Goal: Transaction & Acquisition: Purchase product/service

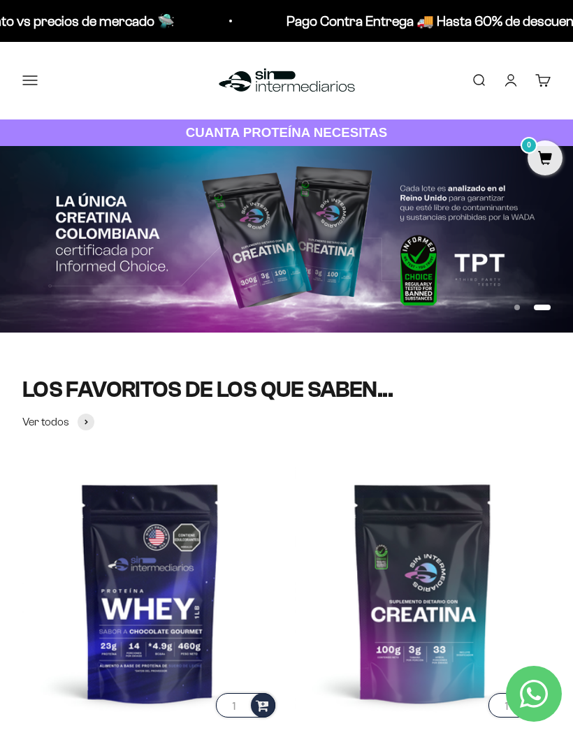
click at [38, 76] on button "Menú" at bounding box center [29, 80] width 15 height 15
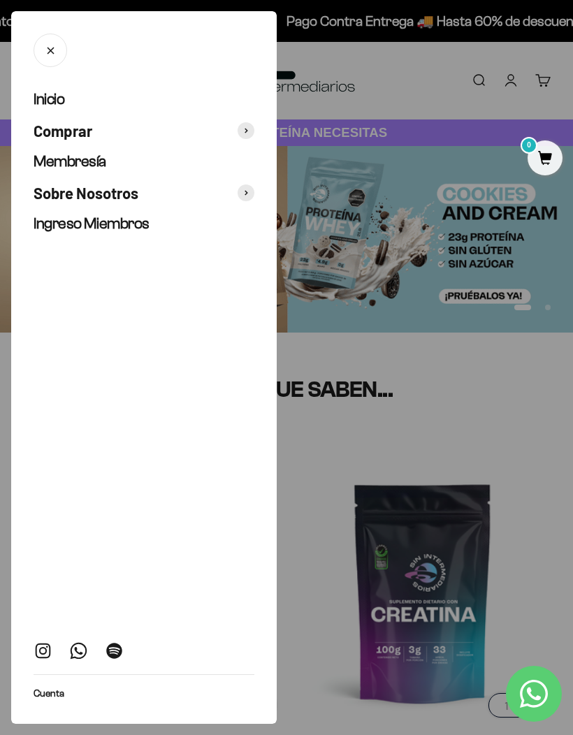
click at [215, 164] on link "Membresía" at bounding box center [144, 162] width 221 height 20
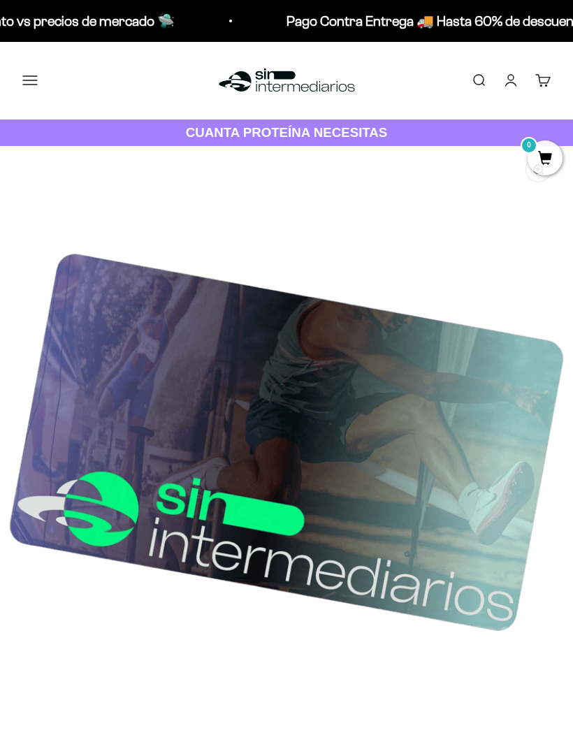
click at [38, 75] on button "Menú" at bounding box center [29, 80] width 15 height 15
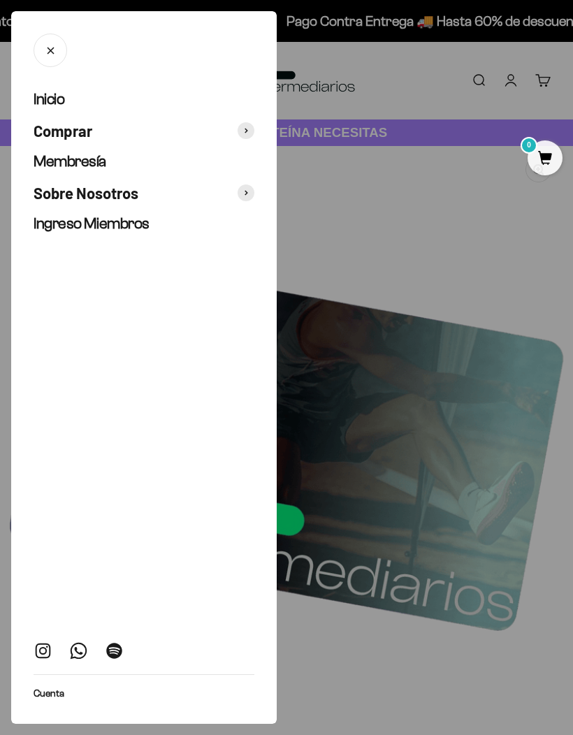
click at [243, 135] on span at bounding box center [246, 130] width 17 height 17
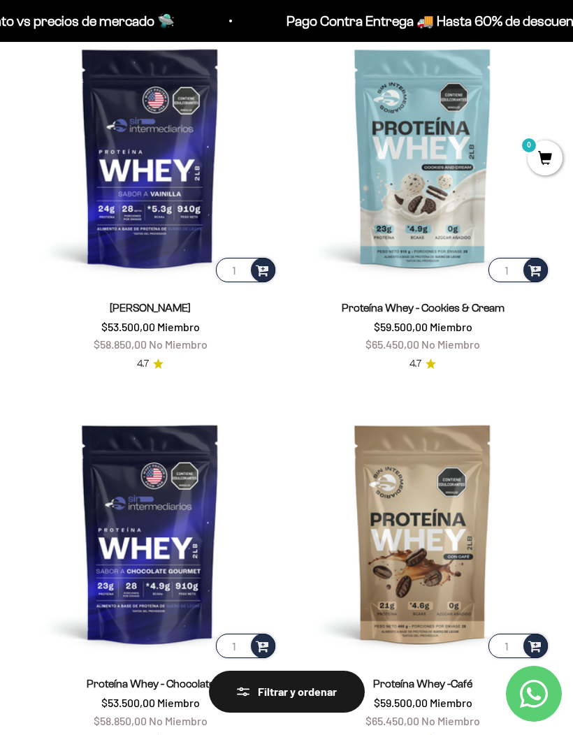
scroll to position [186, 0]
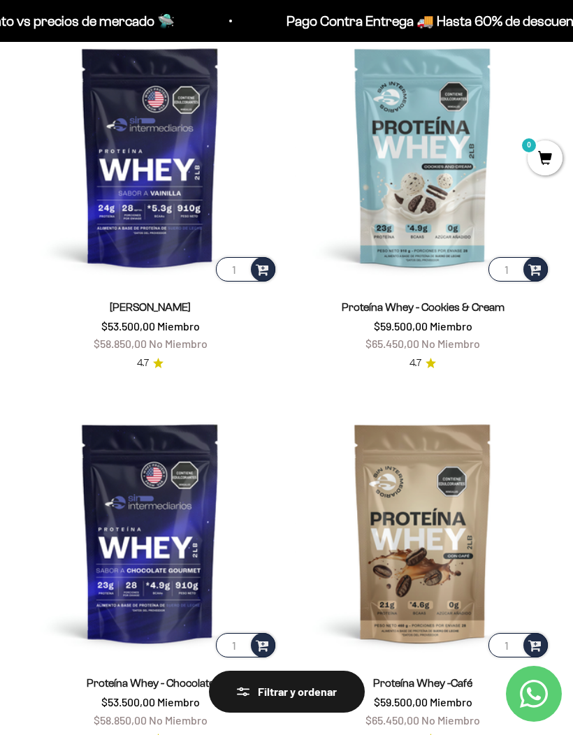
click at [212, 507] on img at bounding box center [150, 533] width 256 height 256
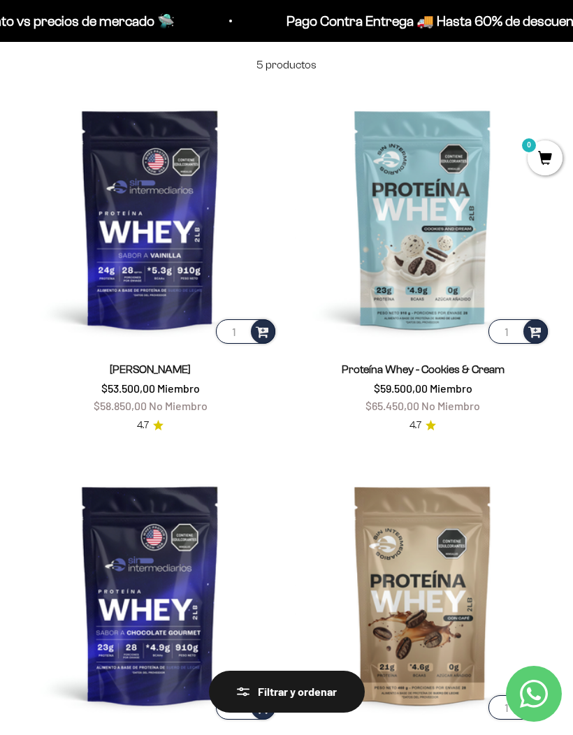
scroll to position [127, 0]
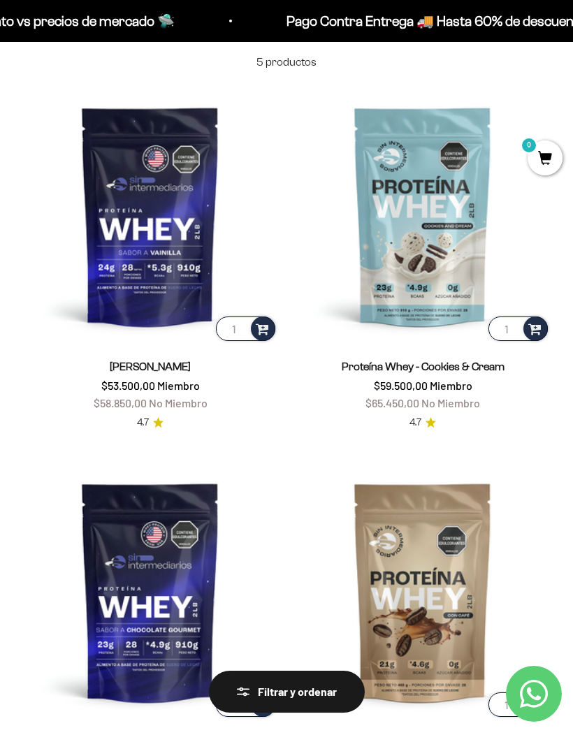
click at [455, 310] on img at bounding box center [423, 216] width 256 height 256
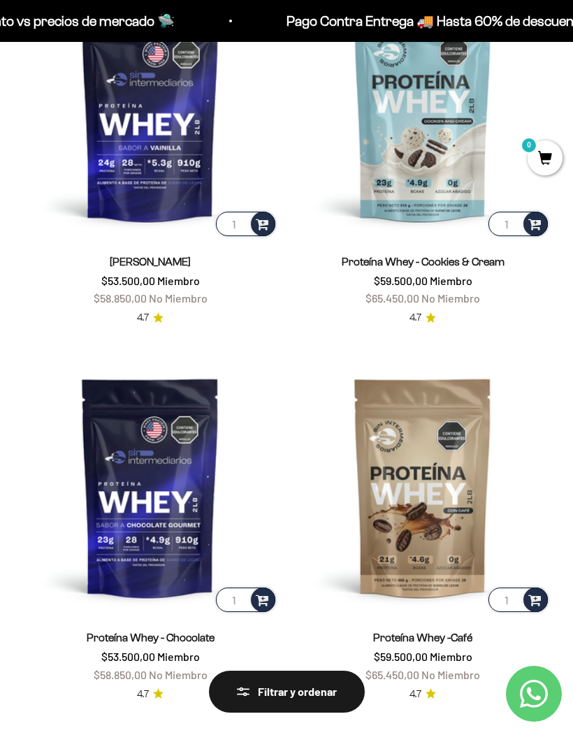
scroll to position [0, 0]
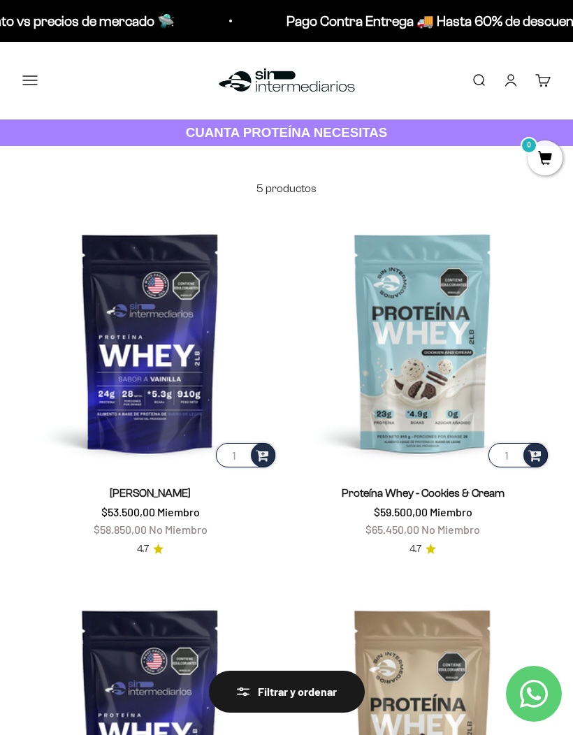
click at [30, 79] on button "Menú" at bounding box center [29, 80] width 15 height 15
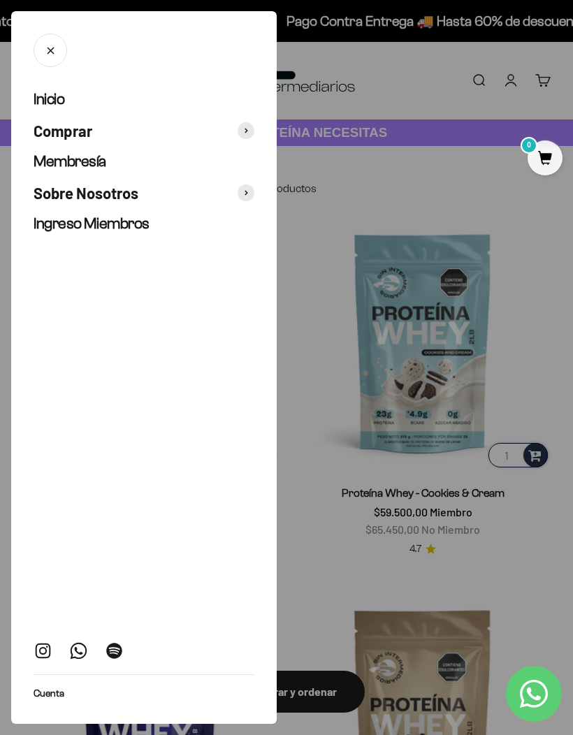
click at [249, 131] on span at bounding box center [246, 130] width 17 height 17
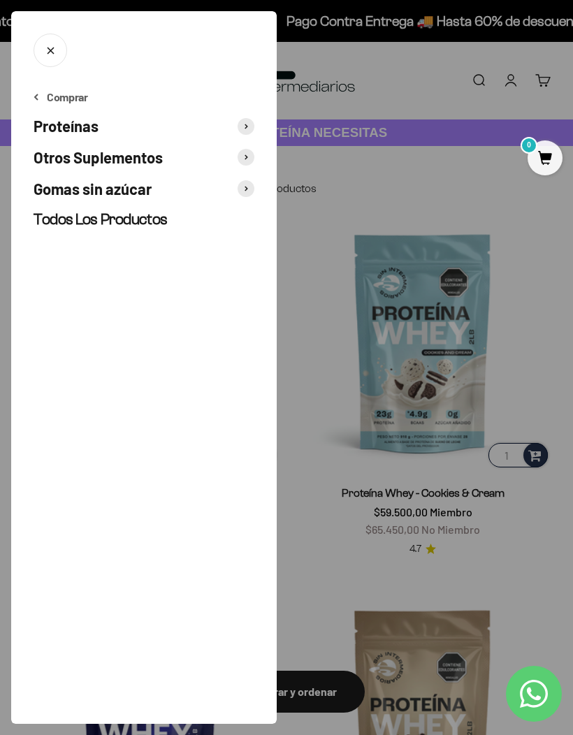
click at [243, 127] on span at bounding box center [246, 126] width 17 height 17
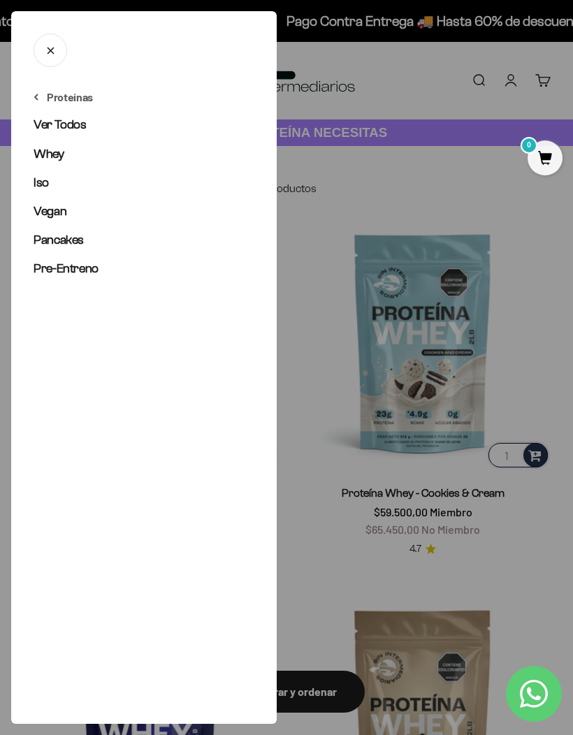
click at [121, 275] on link "Pre-Entreno" at bounding box center [144, 268] width 221 height 17
click at [499, 222] on div at bounding box center [286, 367] width 573 height 735
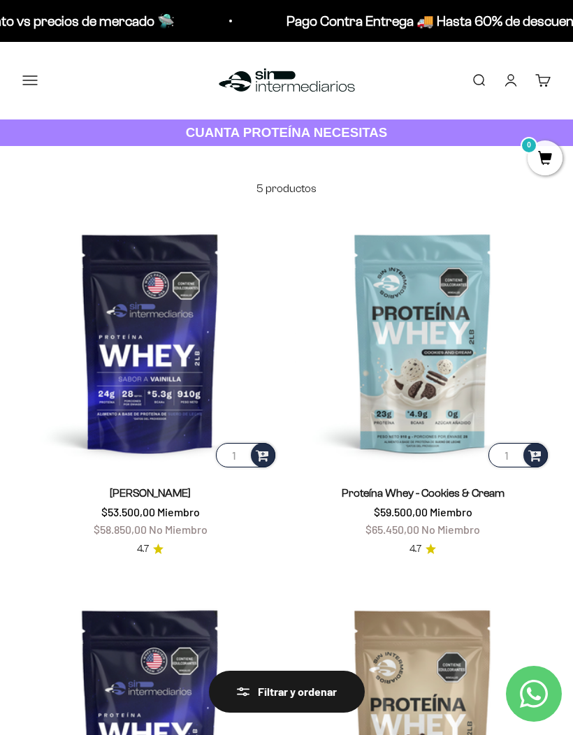
click at [29, 75] on button "Menú" at bounding box center [29, 80] width 15 height 15
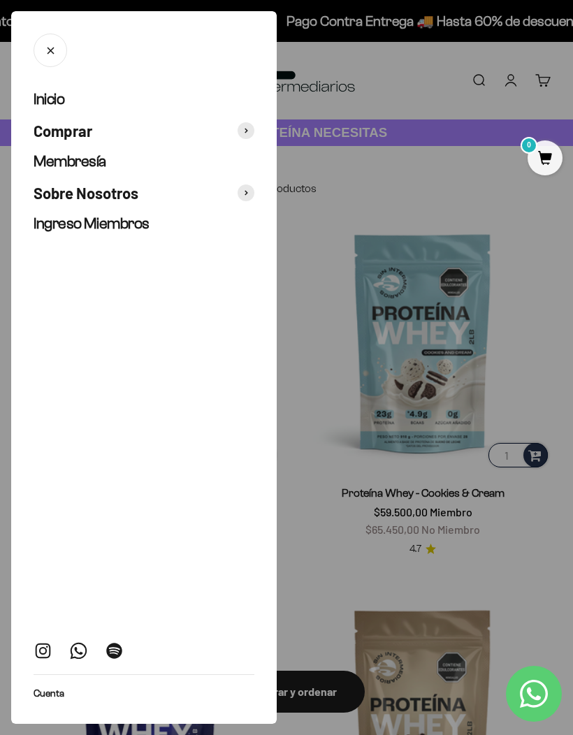
click at [509, 130] on div at bounding box center [286, 367] width 573 height 735
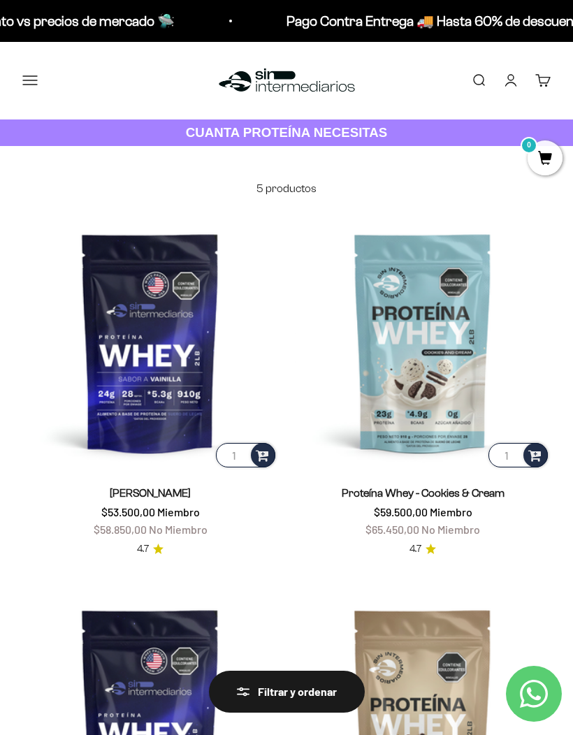
click at [250, 134] on strong "CUANTA PROTEÍNA NECESITAS" at bounding box center [287, 132] width 202 height 15
click at [31, 82] on button "Menú" at bounding box center [29, 80] width 15 height 15
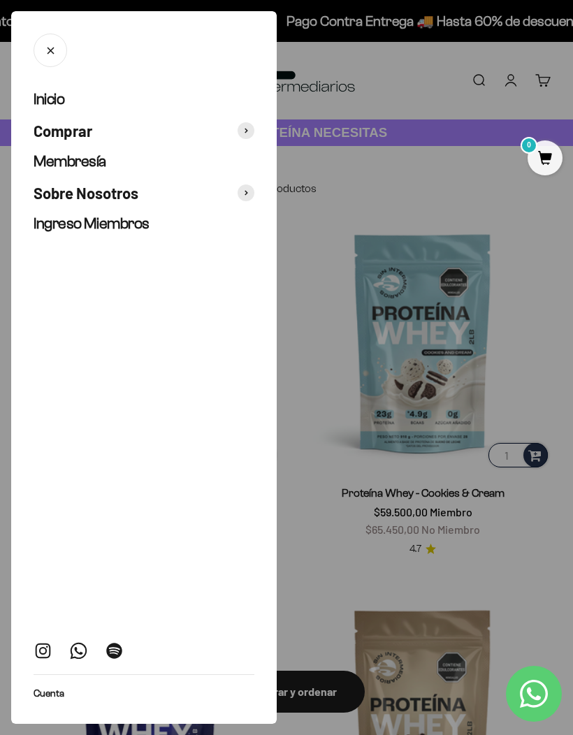
click at [244, 136] on span at bounding box center [246, 130] width 17 height 17
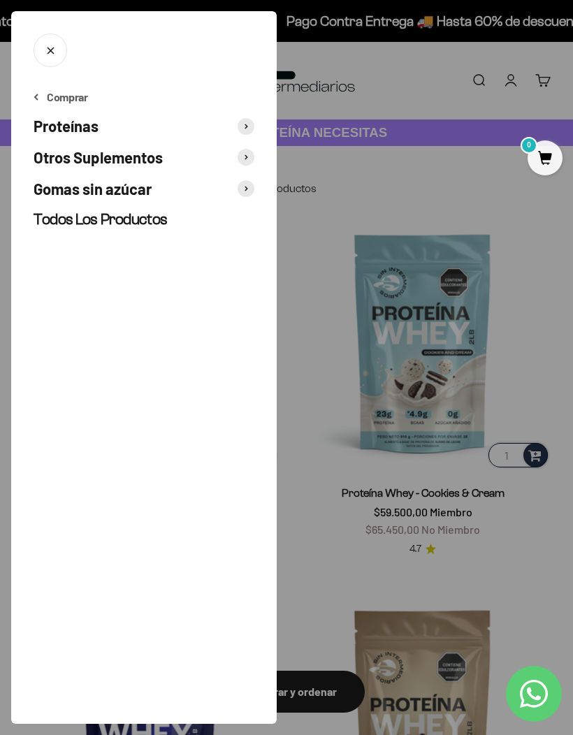
click at [246, 156] on icon at bounding box center [246, 157] width 2 height 4
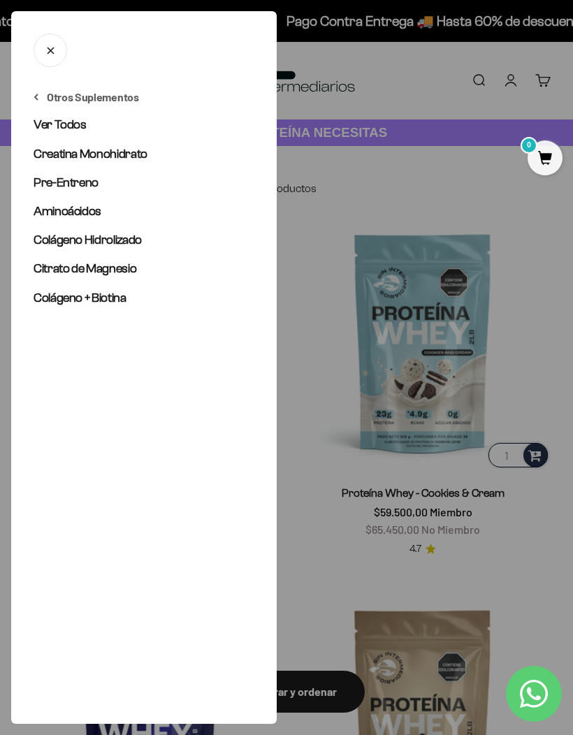
click at [129, 132] on link "Ver Todos" at bounding box center [144, 124] width 221 height 17
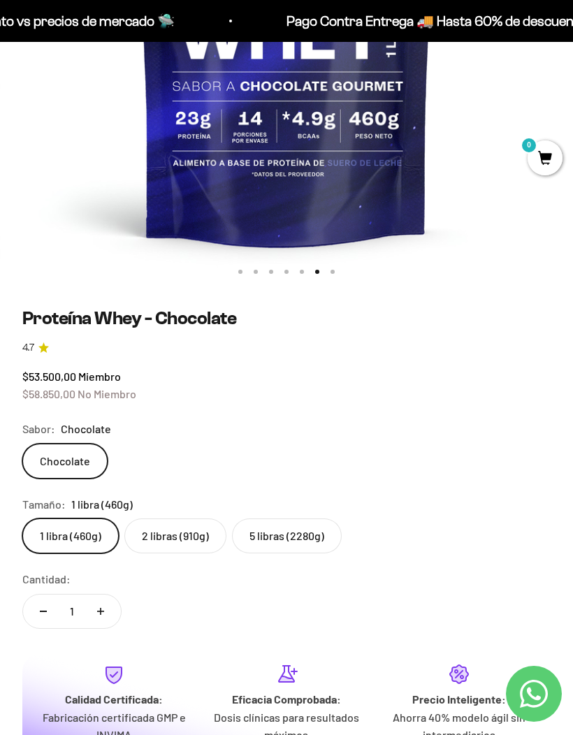
scroll to position [437, 0]
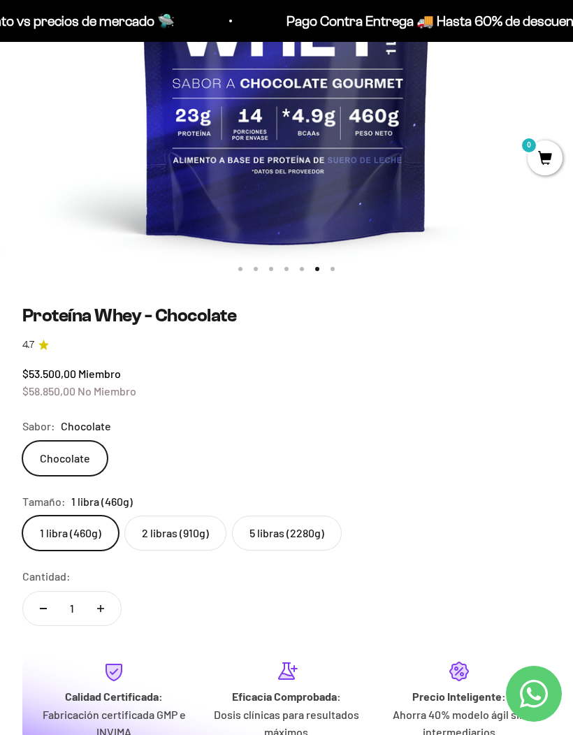
click at [323, 539] on label "5 libras (2280g)" at bounding box center [287, 533] width 110 height 35
click at [22, 516] on input "5 libras (2280g)" at bounding box center [22, 515] width 1 height 1
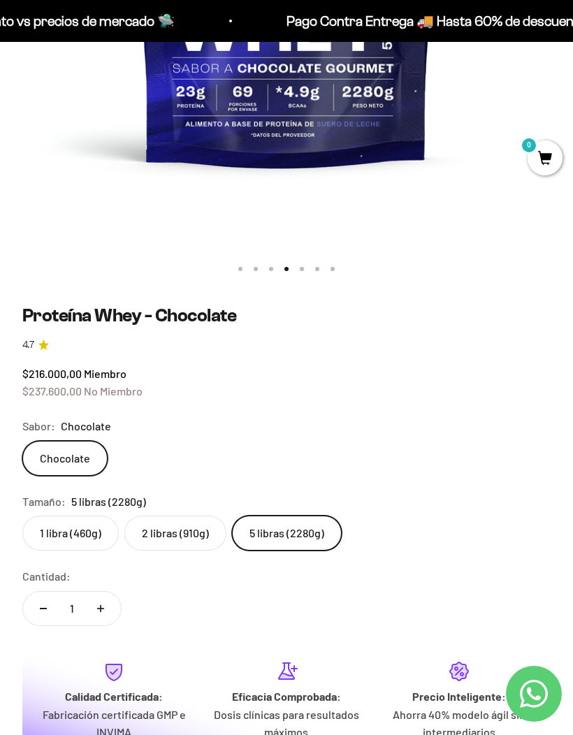
click at [322, 528] on label "5 libras (2280g)" at bounding box center [287, 533] width 110 height 35
click at [22, 516] on input "5 libras (2280g)" at bounding box center [22, 515] width 1 height 1
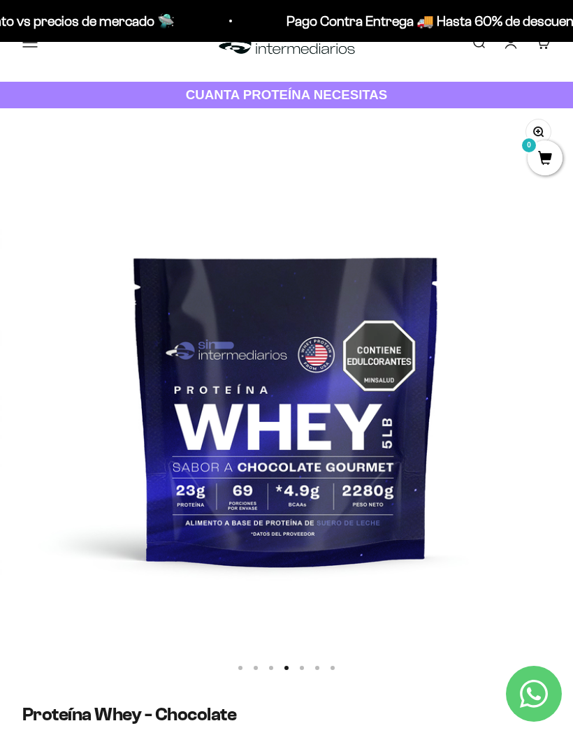
scroll to position [0, 0]
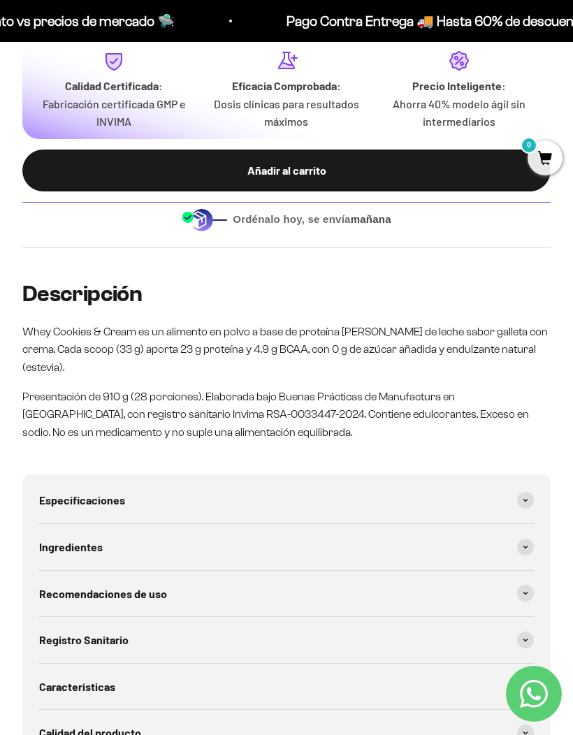
scroll to position [1046, 0]
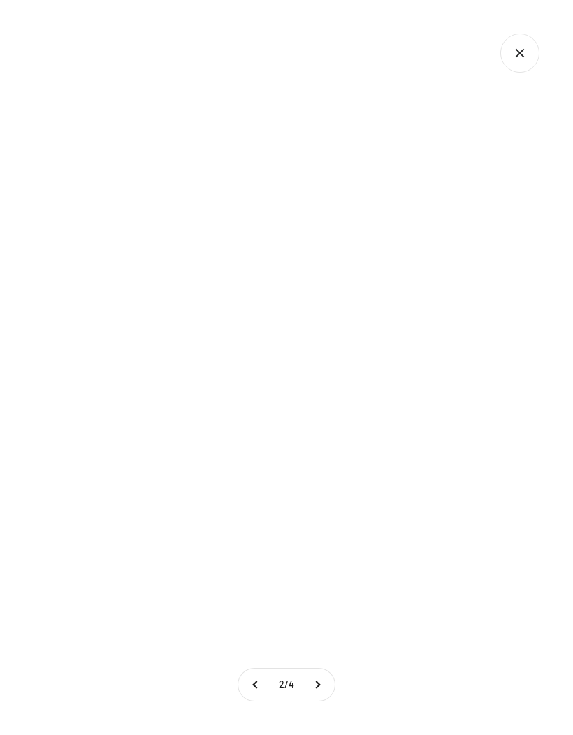
scroll to position [59, 0]
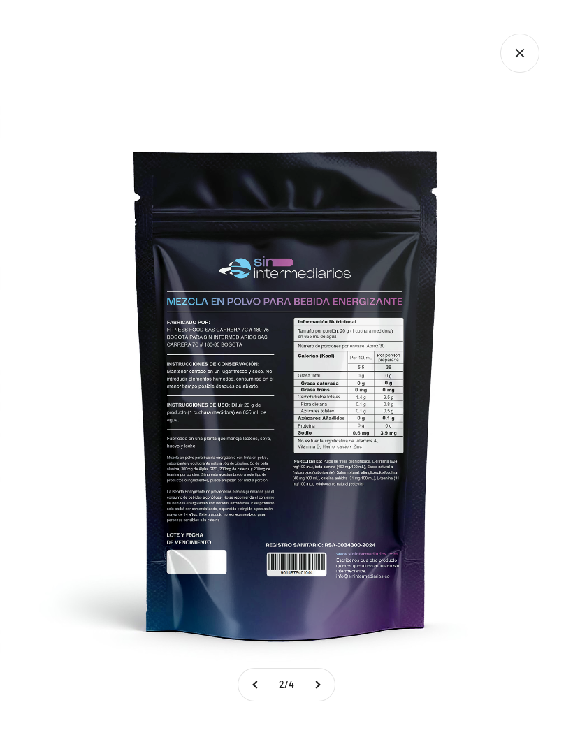
click at [372, 406] on img at bounding box center [286, 392] width 573 height 573
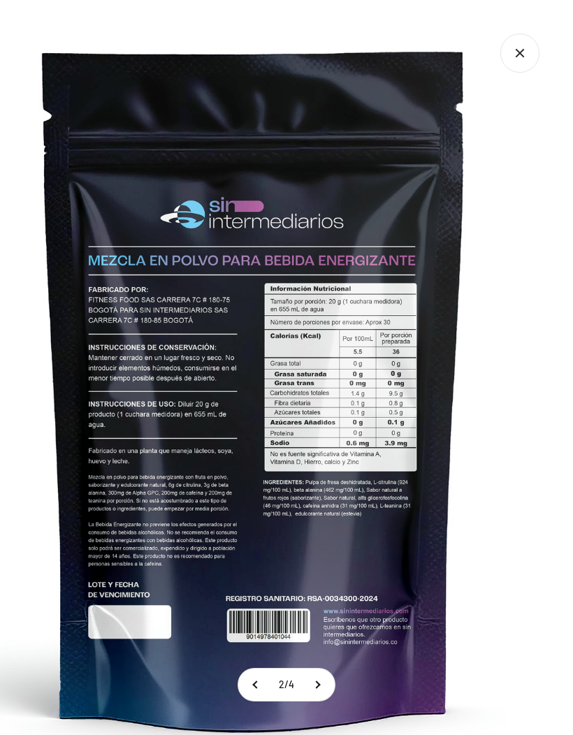
scroll to position [0, 0]
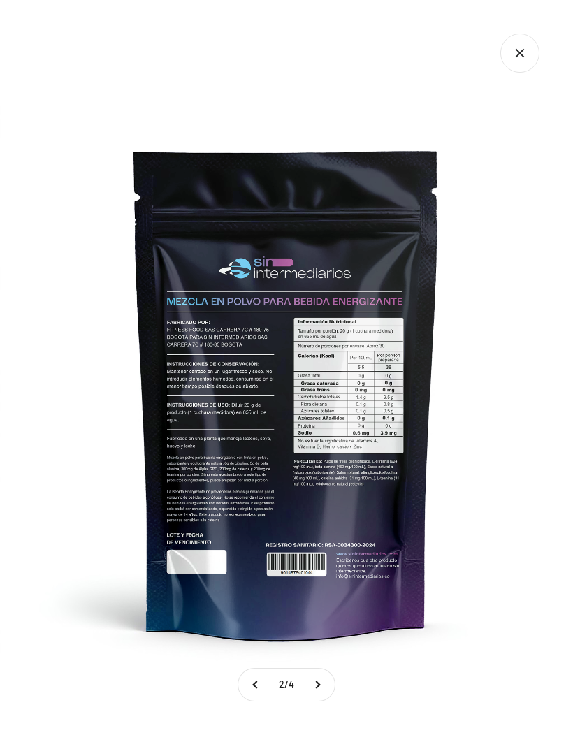
click at [322, 701] on button at bounding box center [317, 685] width 35 height 32
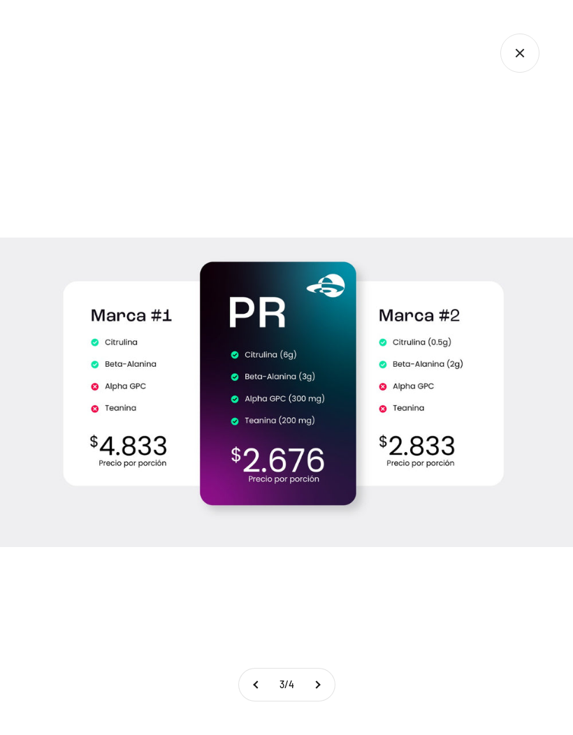
click at [250, 701] on button at bounding box center [256, 685] width 35 height 32
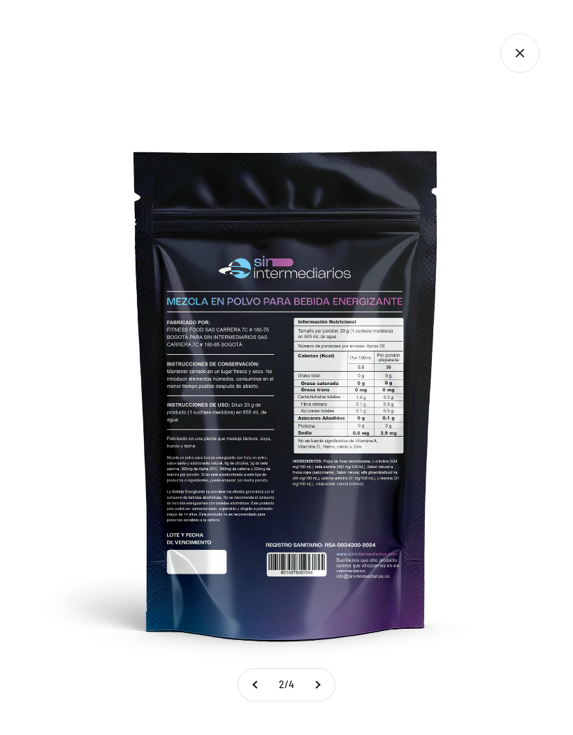
click at [260, 701] on button at bounding box center [255, 685] width 35 height 32
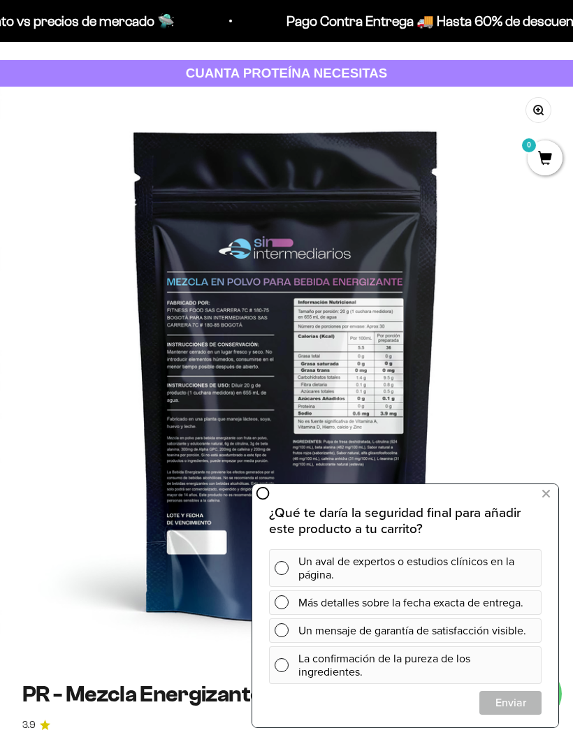
click at [517, 385] on img at bounding box center [286, 373] width 573 height 573
click at [549, 498] on icon at bounding box center [546, 494] width 8 height 18
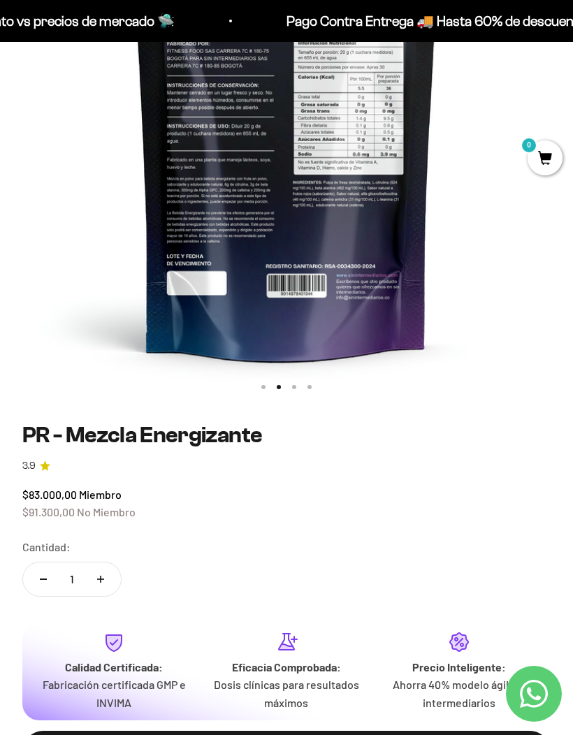
scroll to position [324, 0]
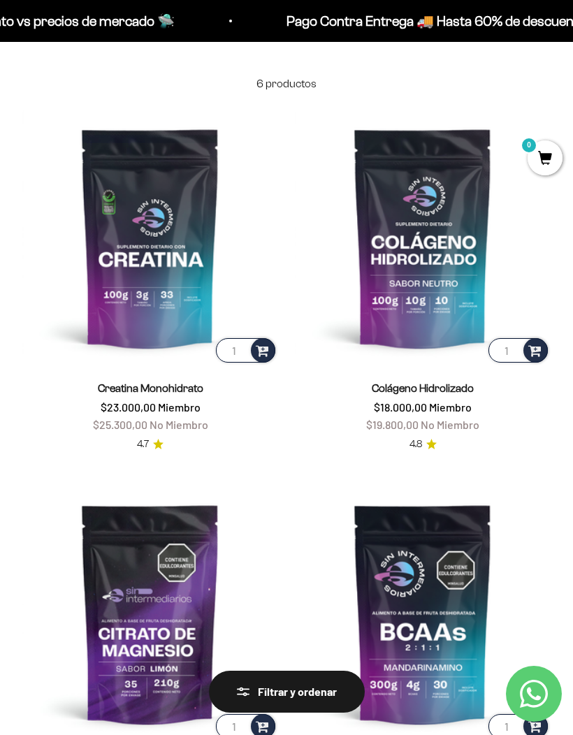
scroll to position [104, 0]
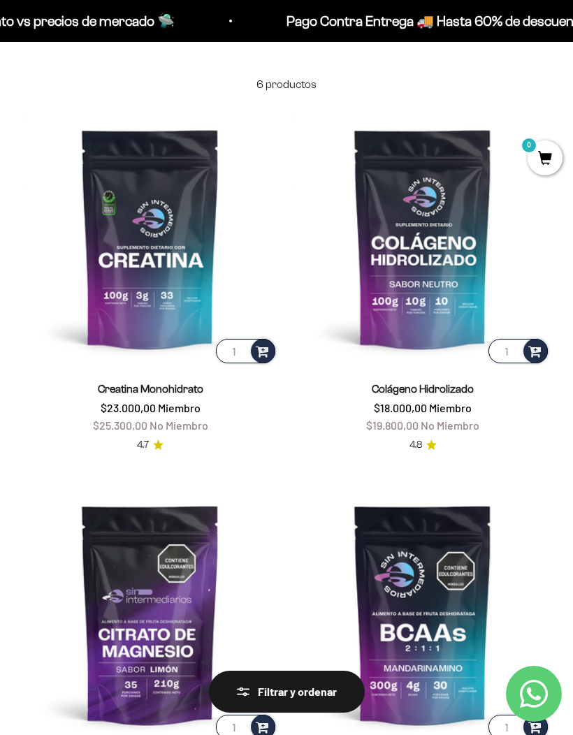
click at [186, 383] on link "Creatina Monohidrato" at bounding box center [151, 389] width 106 height 12
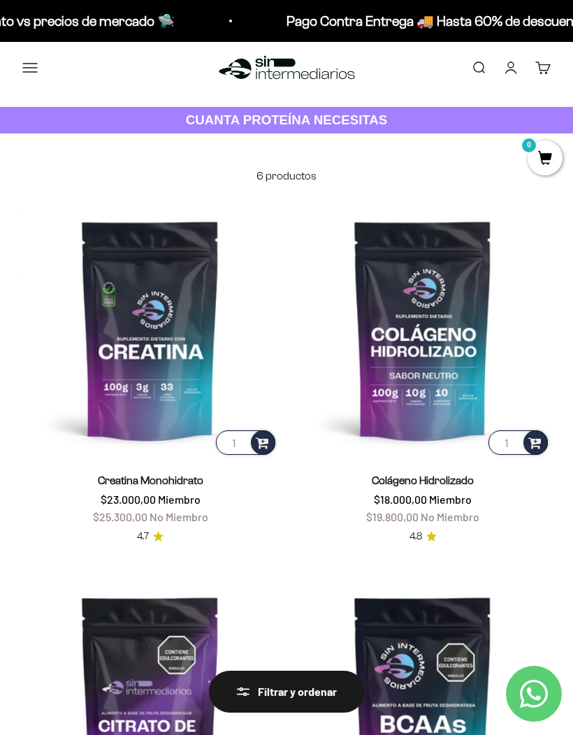
scroll to position [0, 0]
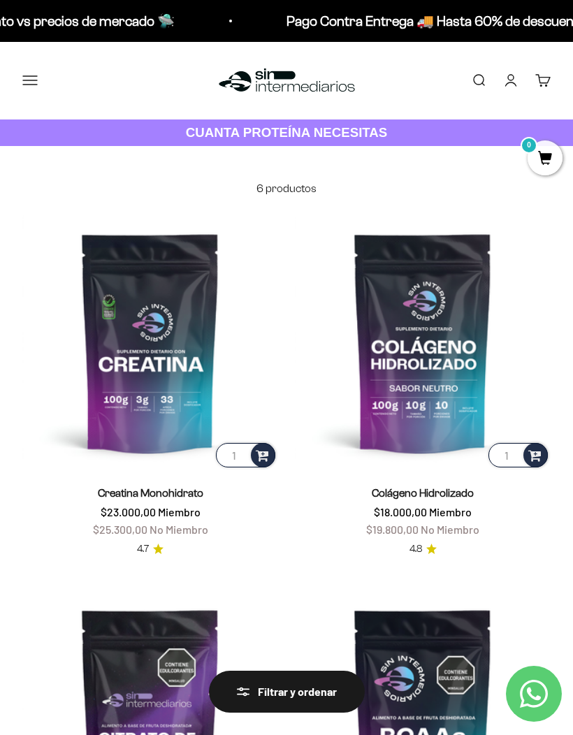
click at [32, 76] on button "Menú" at bounding box center [29, 80] width 15 height 15
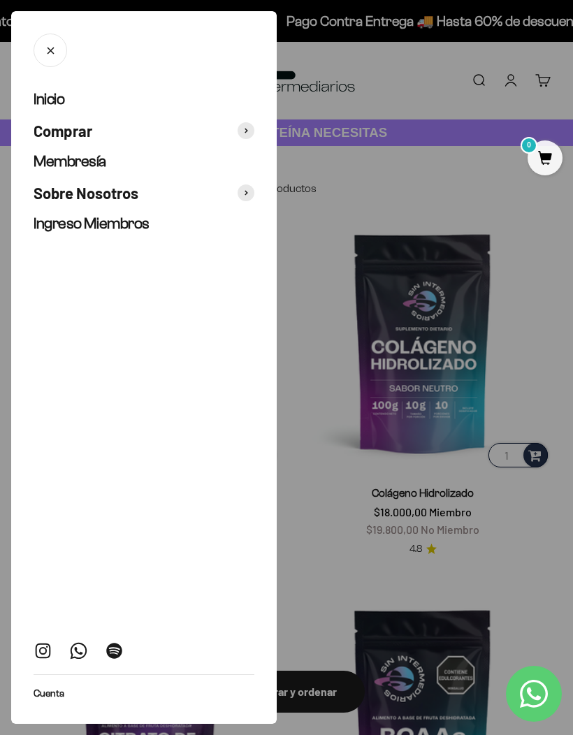
click at [250, 123] on span at bounding box center [246, 130] width 17 height 17
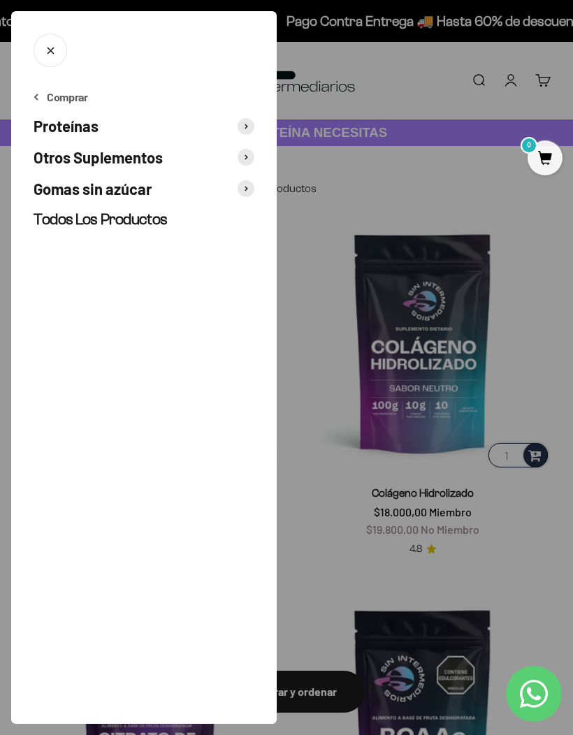
click at [131, 189] on span "Gomas sin azúcar" at bounding box center [93, 189] width 118 height 20
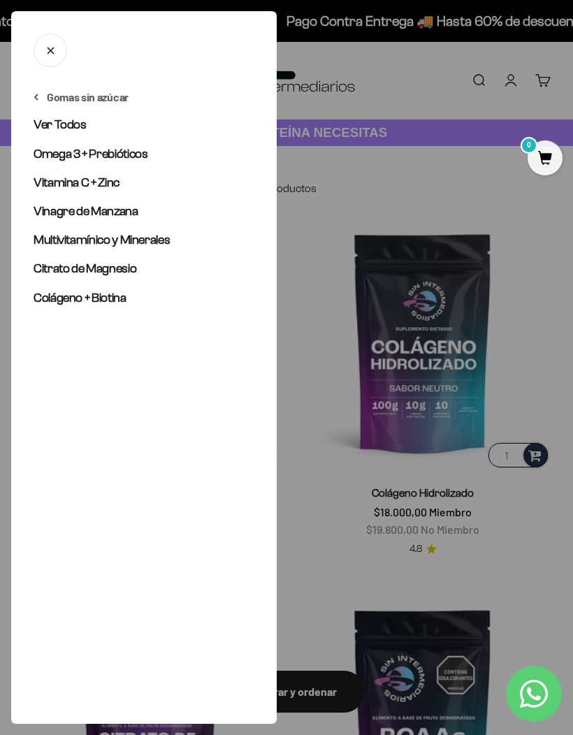
click at [42, 45] on button "Cerrar" at bounding box center [51, 51] width 34 height 34
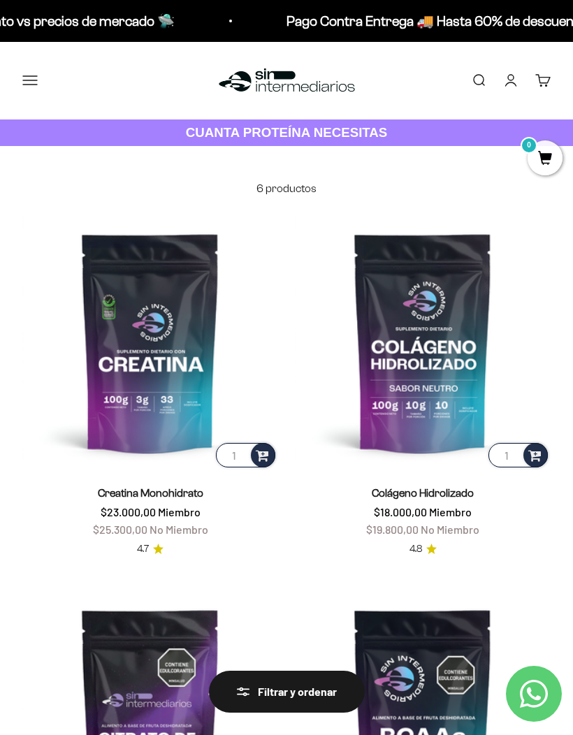
click at [28, 75] on button "Menú" at bounding box center [29, 80] width 15 height 15
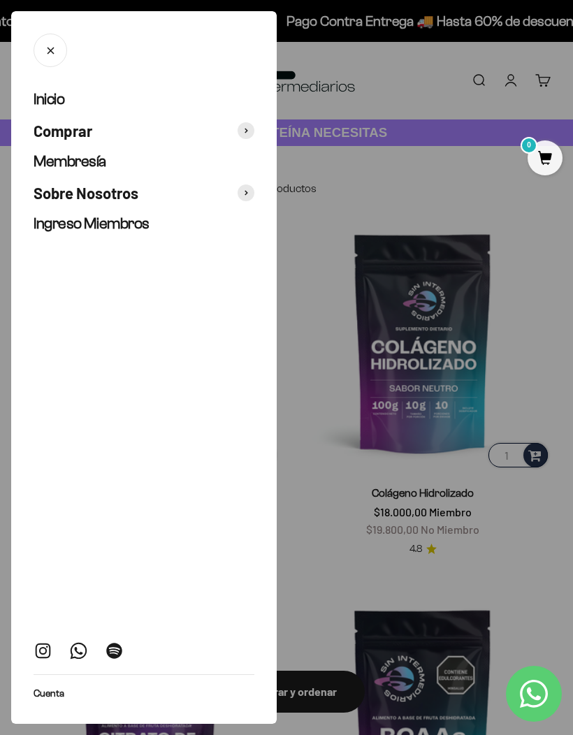
click at [147, 230] on span "Ingreso Miembros" at bounding box center [92, 223] width 116 height 17
click at [252, 139] on button "Comprar" at bounding box center [144, 131] width 221 height 20
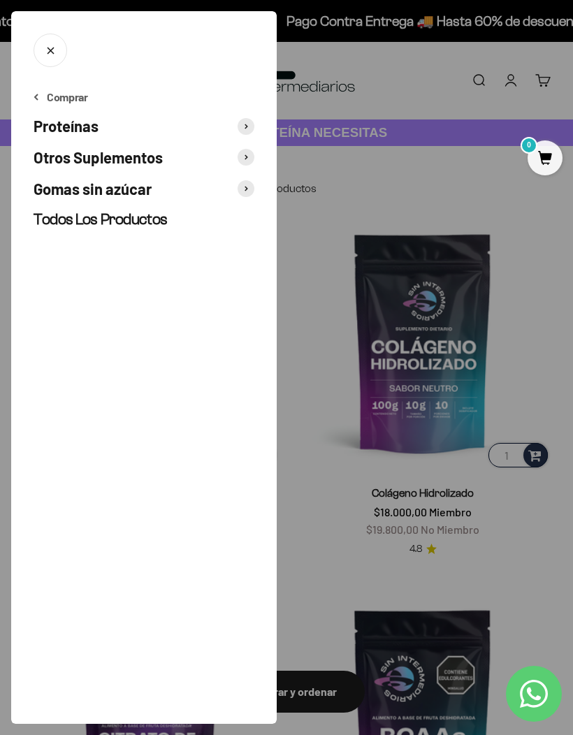
click at [133, 226] on span "Todos Los Productos" at bounding box center [101, 218] width 134 height 17
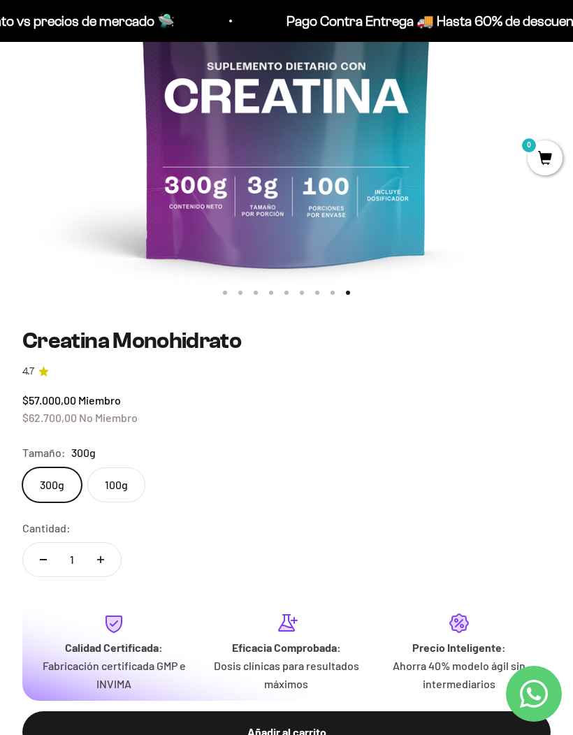
scroll to position [412, 0]
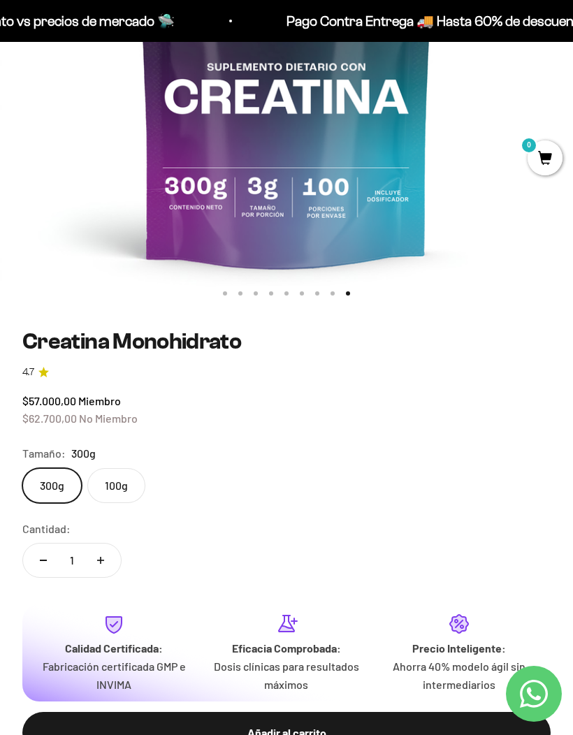
click at [128, 493] on label "100g" at bounding box center [116, 485] width 58 height 35
click at [22, 468] on input "100g" at bounding box center [22, 468] width 1 height 1
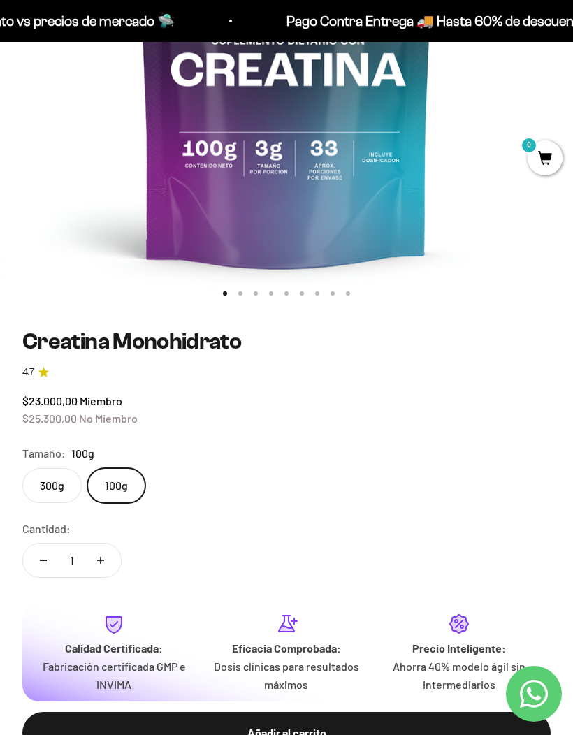
click at [73, 496] on label "300g" at bounding box center [51, 485] width 59 height 35
click at [22, 468] on input "300g" at bounding box center [22, 468] width 1 height 1
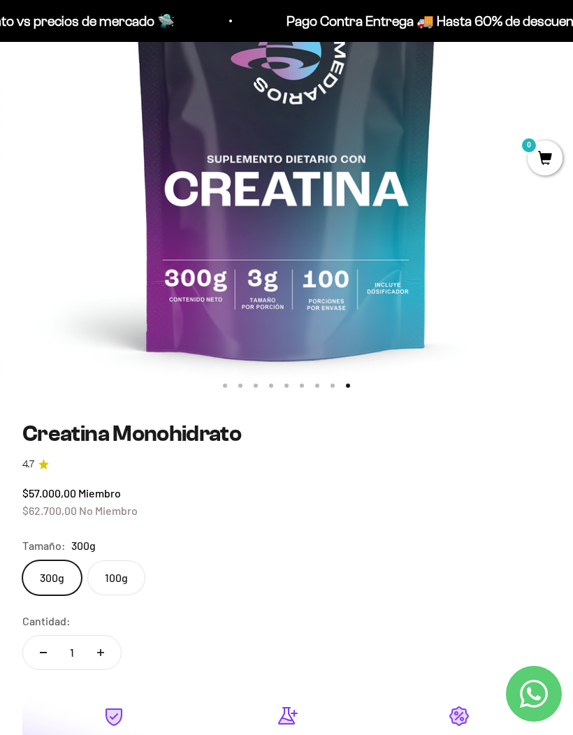
scroll to position [314, 0]
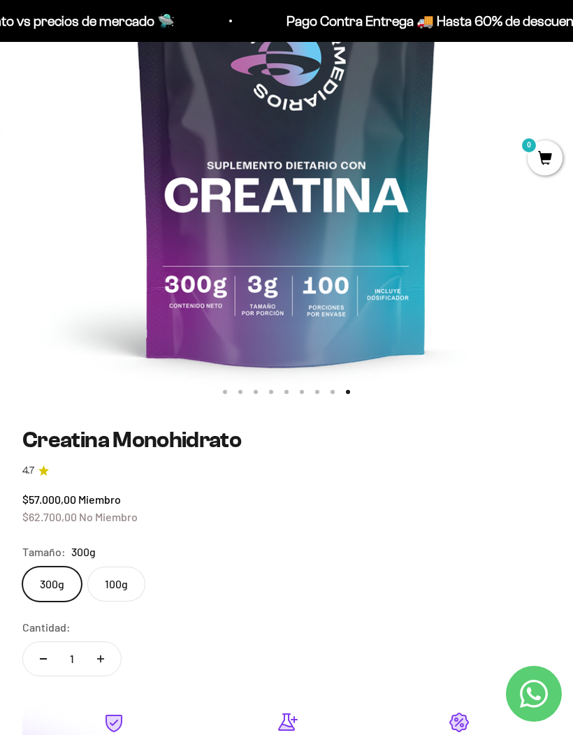
click at [124, 587] on label "100g" at bounding box center [116, 584] width 58 height 35
click at [22, 567] on input "100g" at bounding box center [22, 566] width 1 height 1
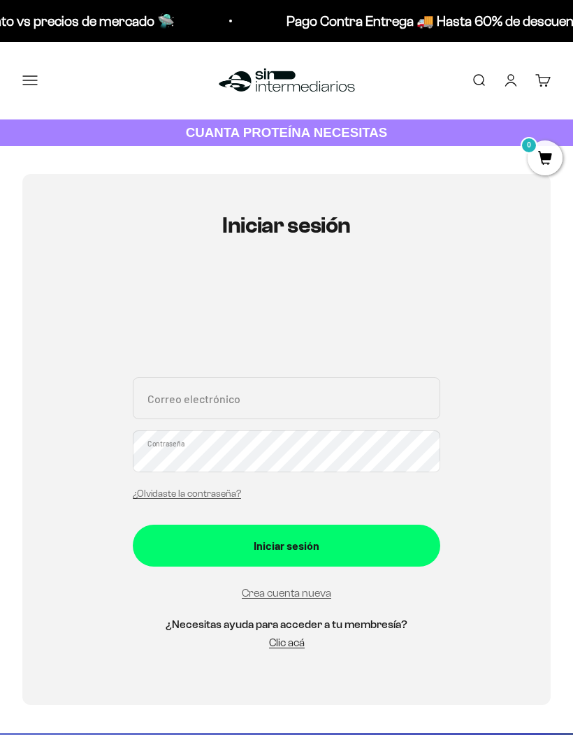
scroll to position [2, 0]
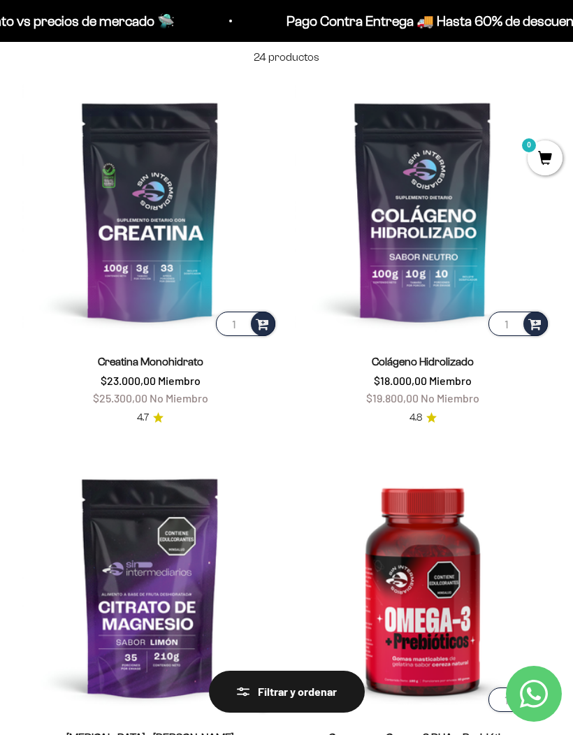
scroll to position [127, 0]
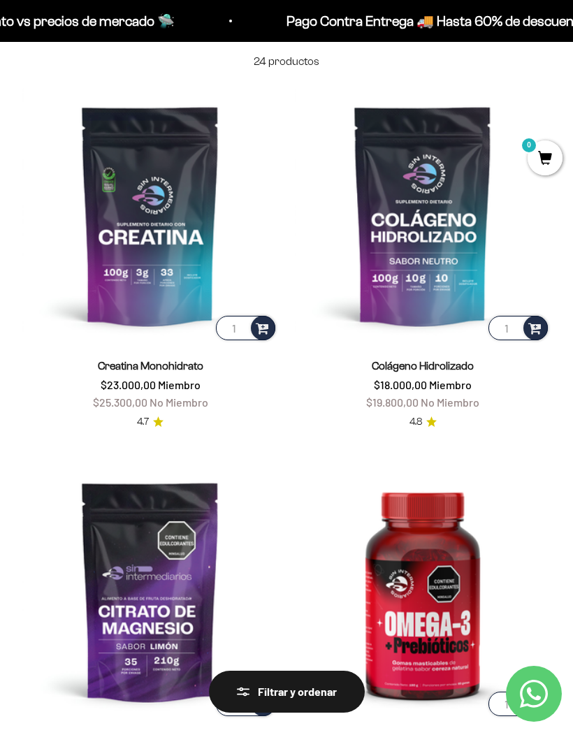
type input "1"
click at [275, 327] on img at bounding box center [150, 215] width 256 height 256
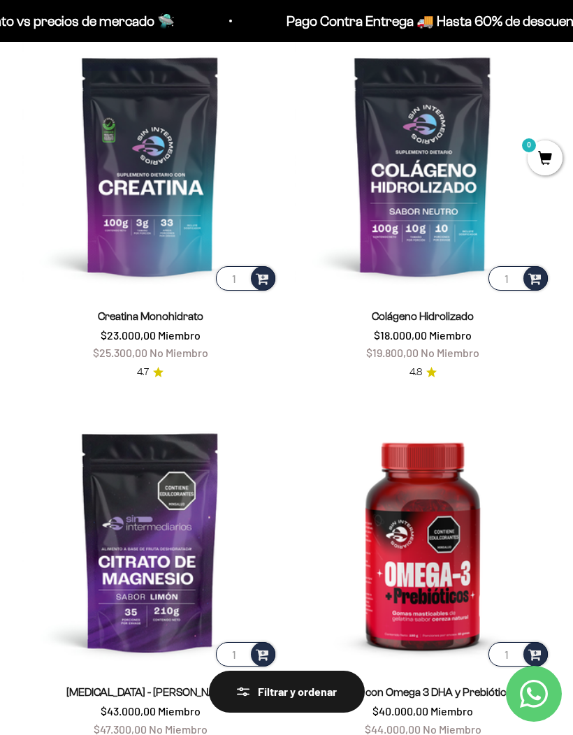
click at [259, 264] on img at bounding box center [150, 166] width 256 height 256
click at [449, 219] on img at bounding box center [423, 166] width 256 height 256
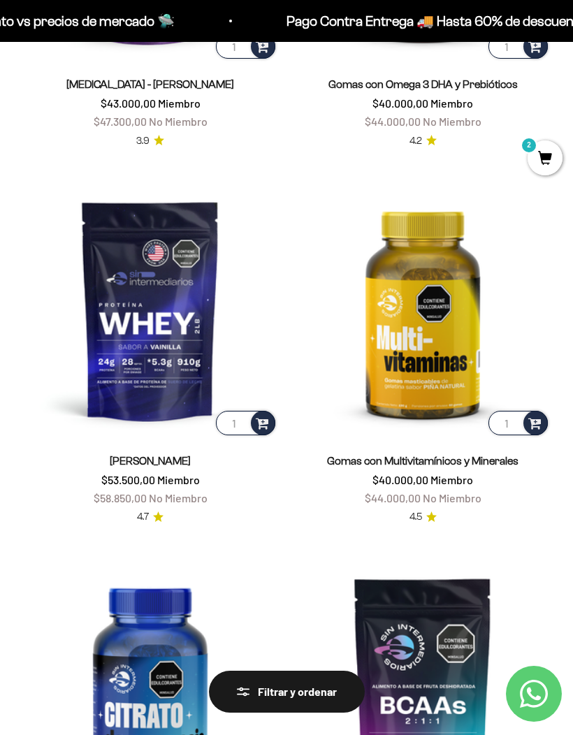
scroll to position [786, 0]
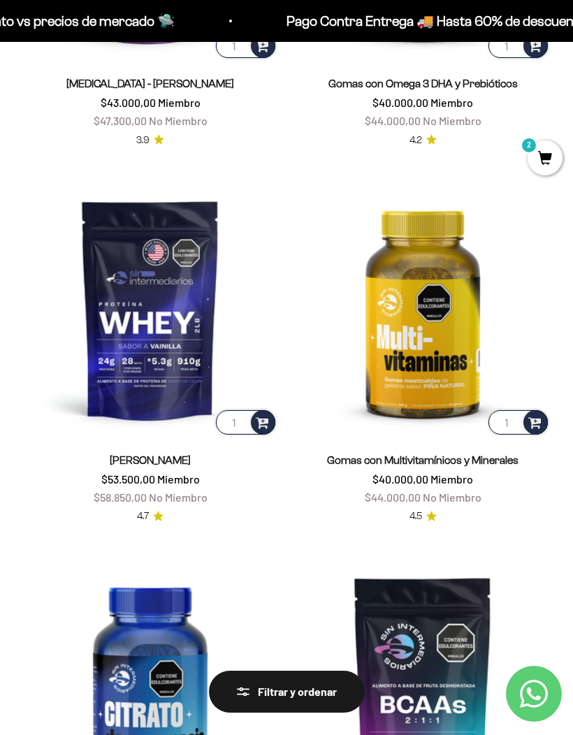
click at [175, 405] on img at bounding box center [150, 310] width 256 height 256
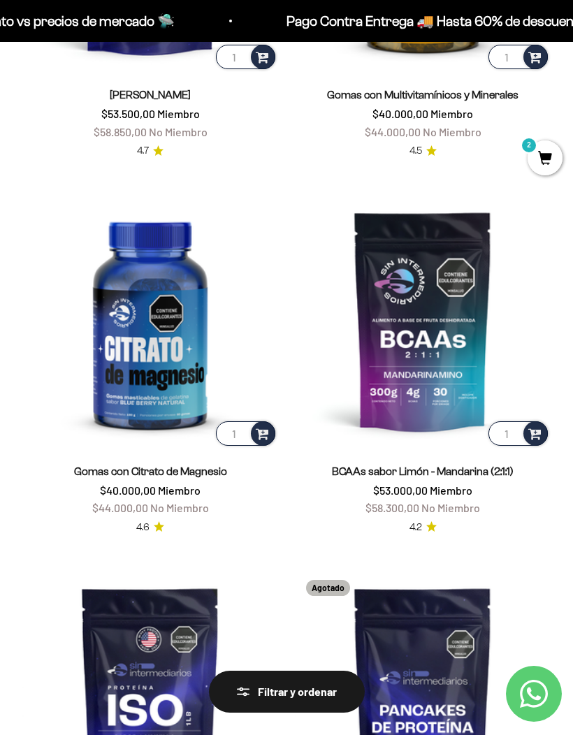
scroll to position [1157, 0]
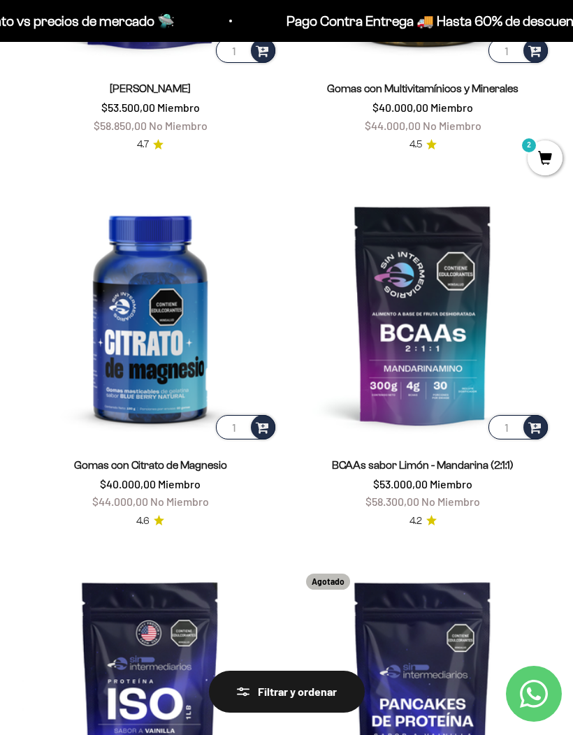
click at [522, 417] on input "1" at bounding box center [518, 427] width 59 height 24
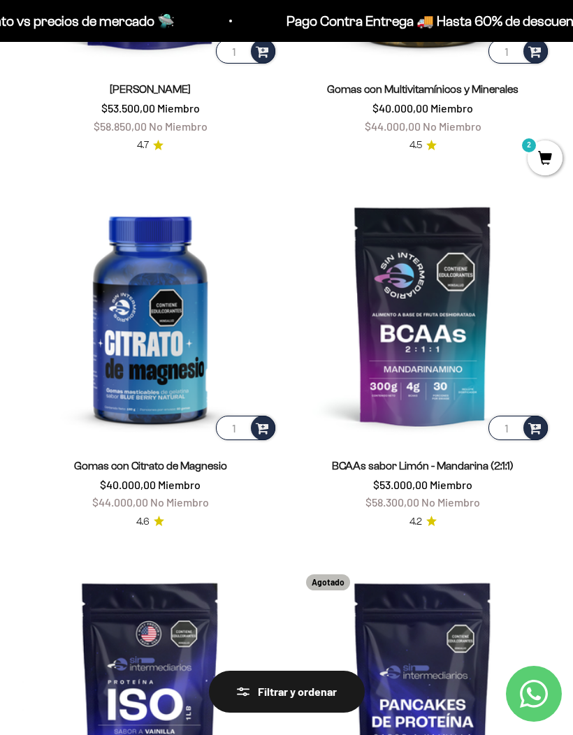
click at [534, 426] on span at bounding box center [534, 427] width 13 height 16
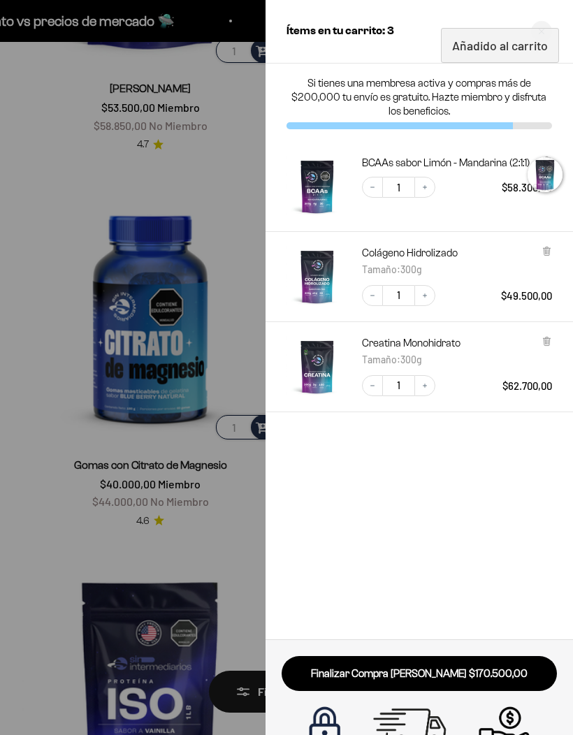
click at [229, 522] on div at bounding box center [286, 367] width 573 height 735
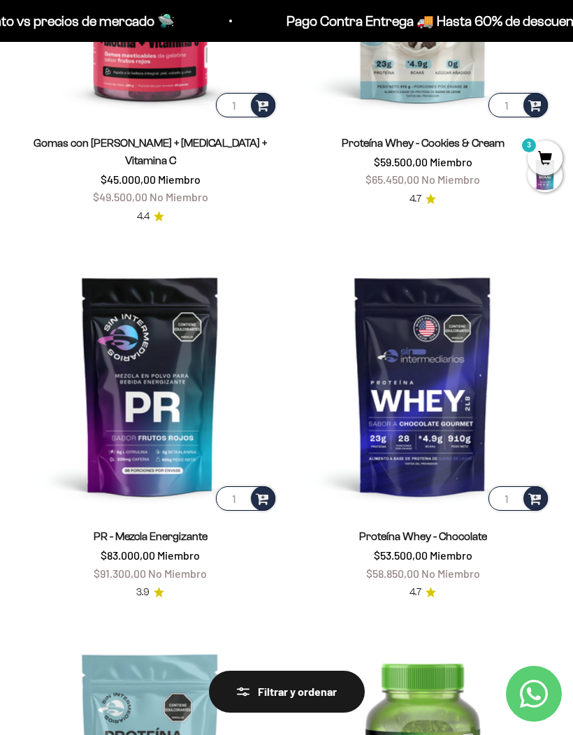
scroll to position [2233, 0]
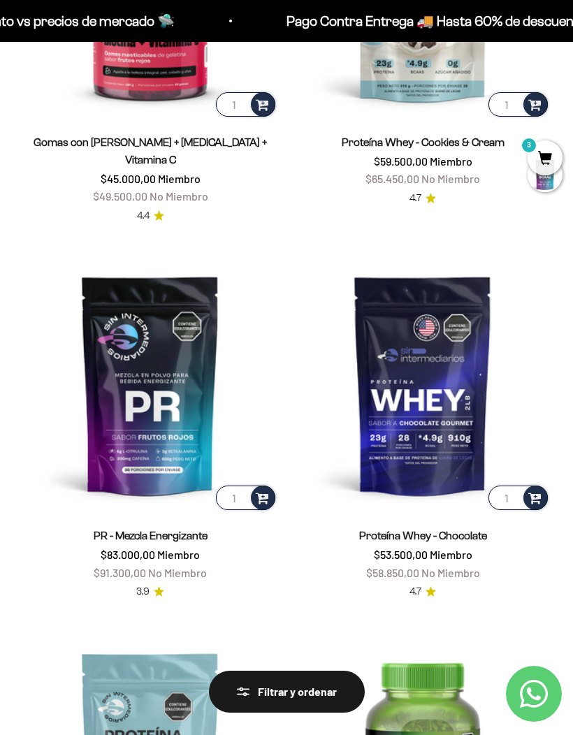
click at [452, 440] on img at bounding box center [423, 385] width 256 height 256
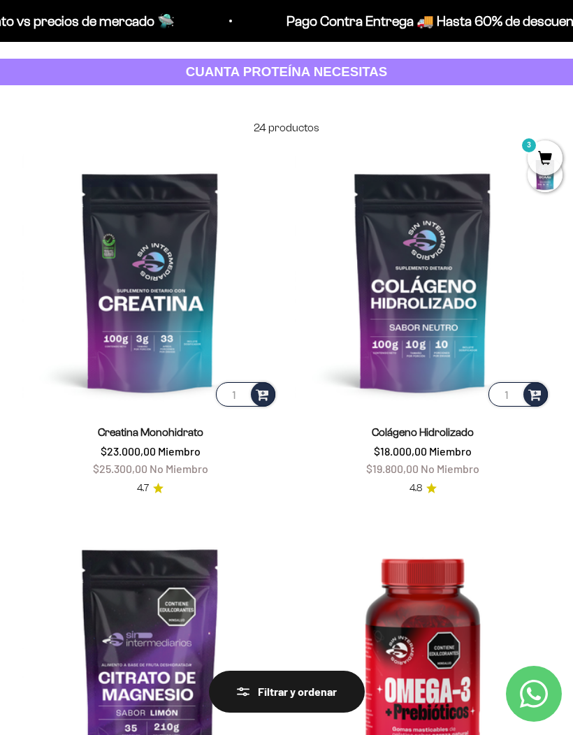
scroll to position [0, 0]
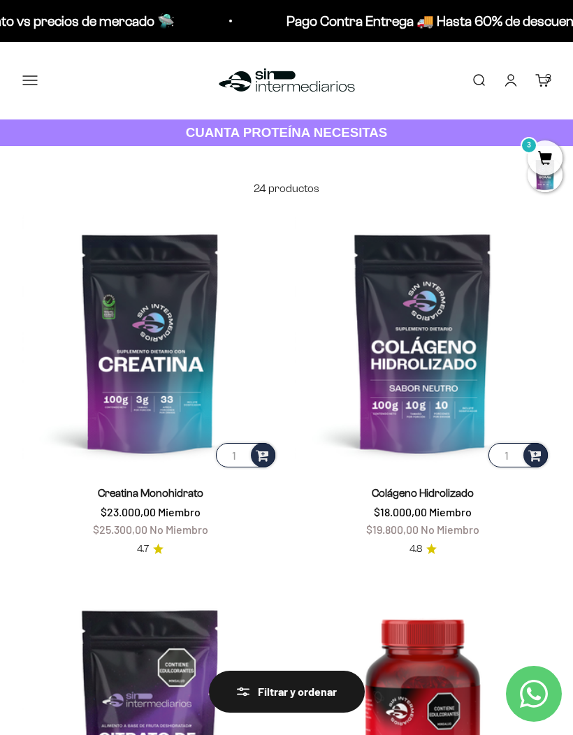
type input "✓"
click at [187, 437] on img at bounding box center [150, 343] width 256 height 256
click at [445, 333] on img at bounding box center [423, 343] width 256 height 256
click at [549, 151] on span "3" at bounding box center [545, 157] width 35 height 35
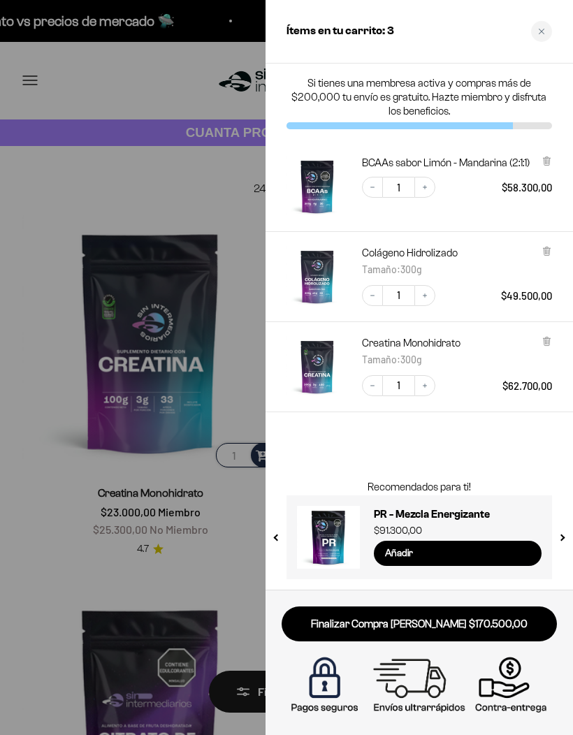
click at [50, 90] on div at bounding box center [286, 367] width 573 height 735
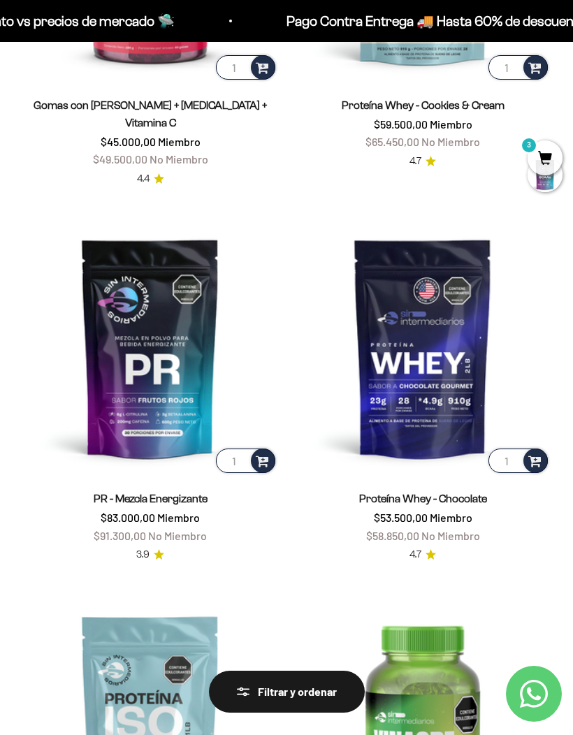
scroll to position [2274, 0]
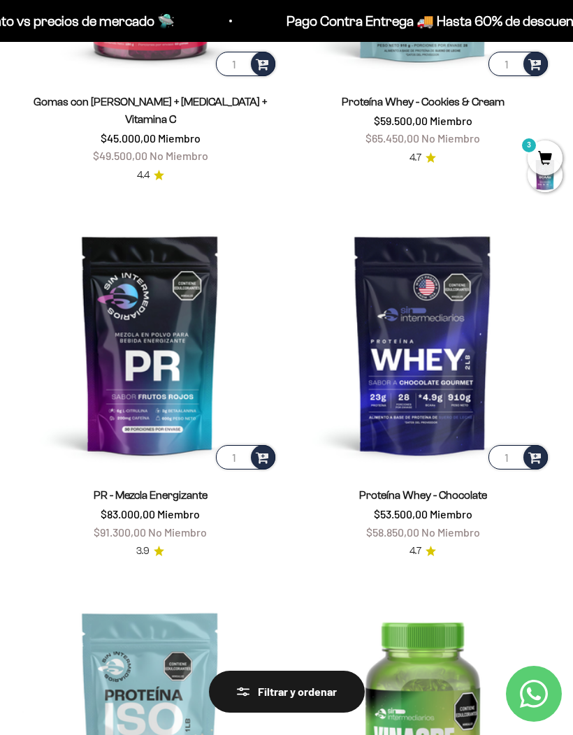
click at [457, 384] on img at bounding box center [423, 345] width 256 height 256
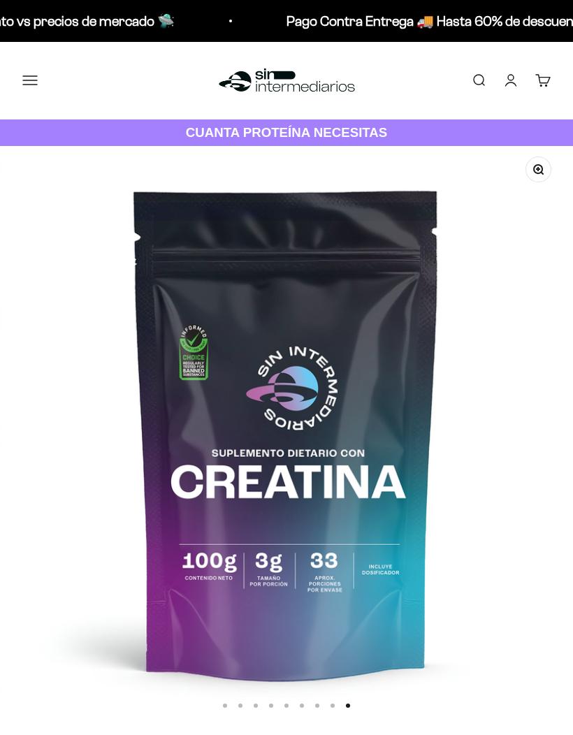
scroll to position [0, 4596]
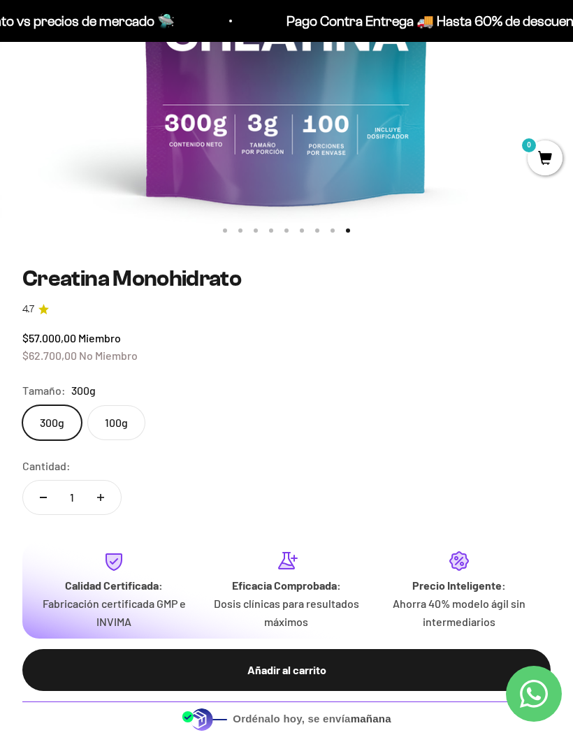
scroll to position [482, 0]
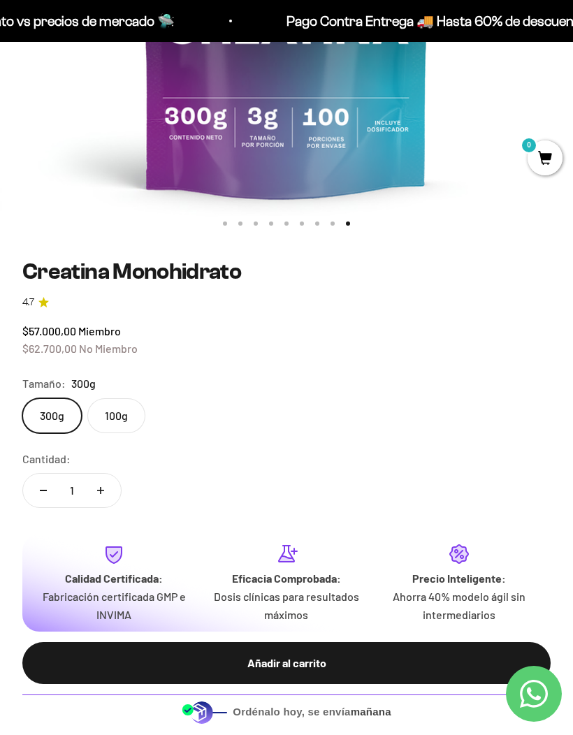
click at [136, 400] on label "100g" at bounding box center [116, 415] width 58 height 35
click at [22, 398] on input "100g" at bounding box center [22, 398] width 1 height 1
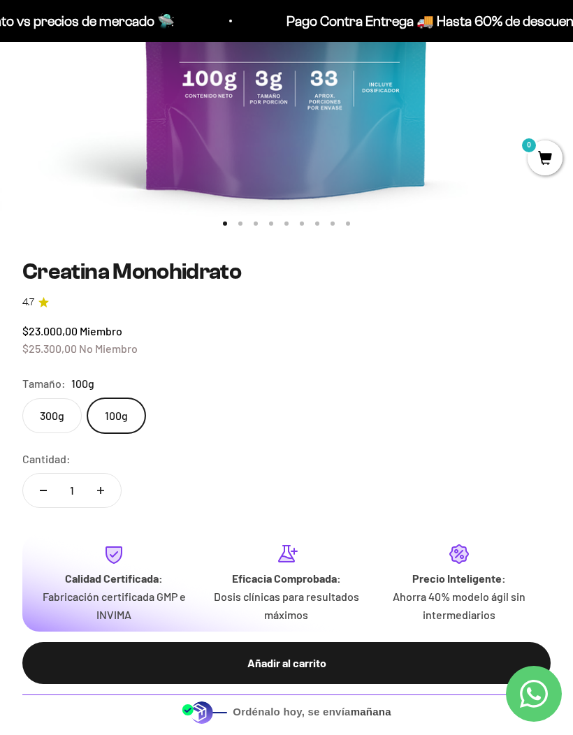
click at [333, 654] on div "Añadir al carrito" at bounding box center [286, 663] width 472 height 18
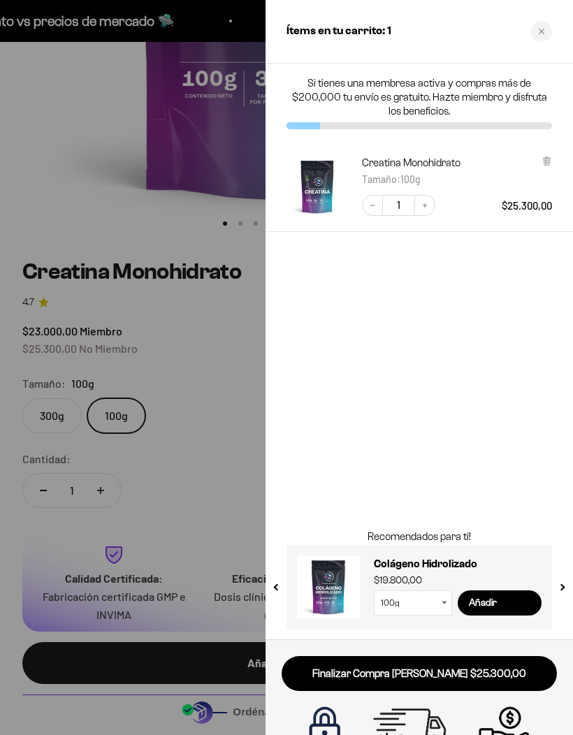
click at [57, 414] on div at bounding box center [286, 367] width 573 height 735
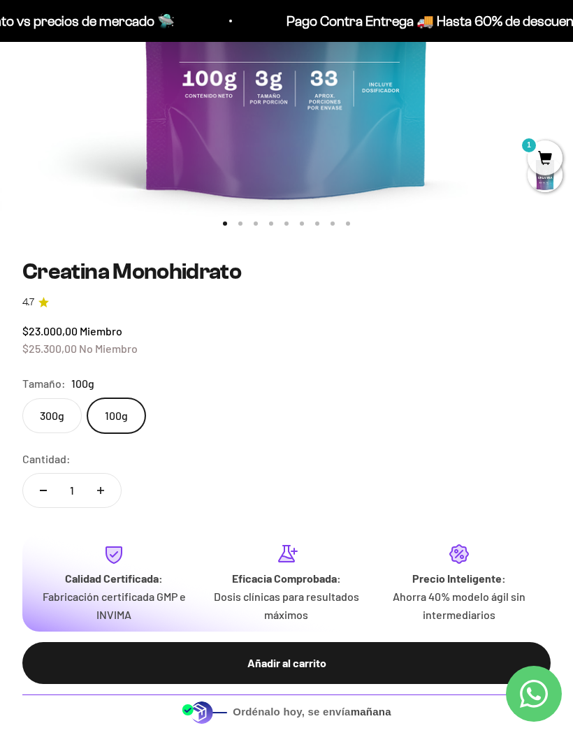
click at [50, 417] on label "300g" at bounding box center [51, 415] width 59 height 35
click at [22, 398] on input "300g" at bounding box center [22, 398] width 1 height 1
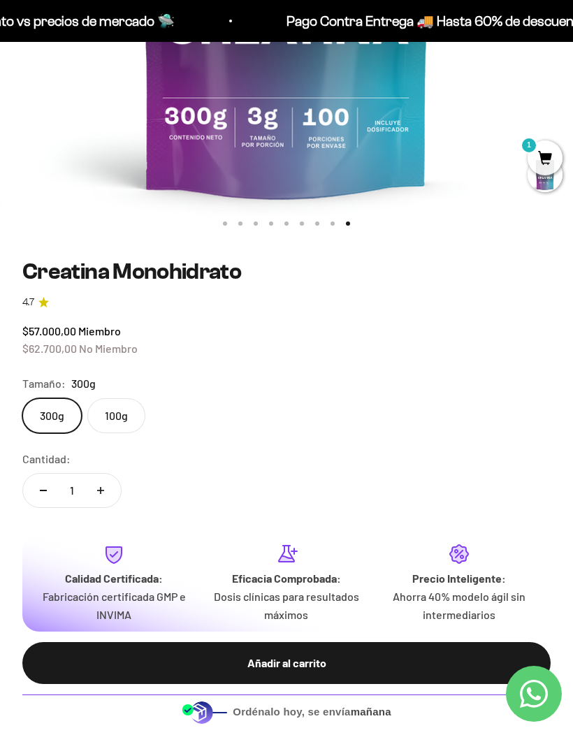
click at [320, 661] on div "Añadir al carrito" at bounding box center [286, 663] width 472 height 18
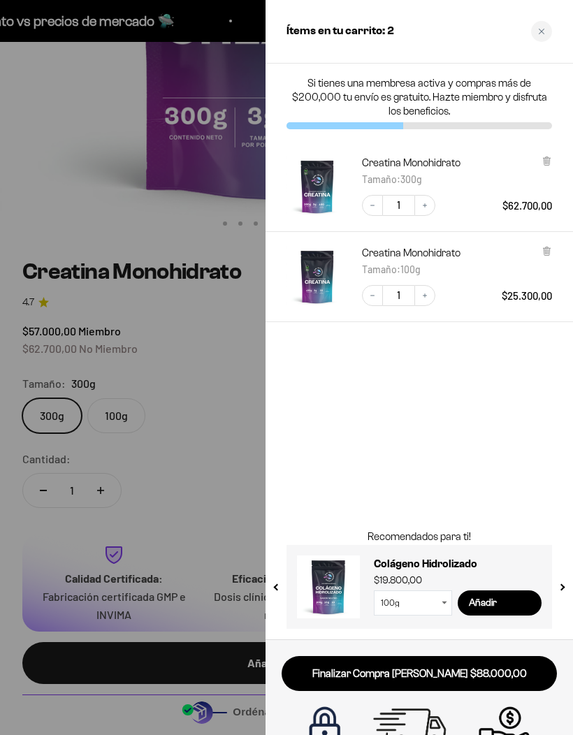
click at [547, 264] on div at bounding box center [547, 262] width 10 height 32
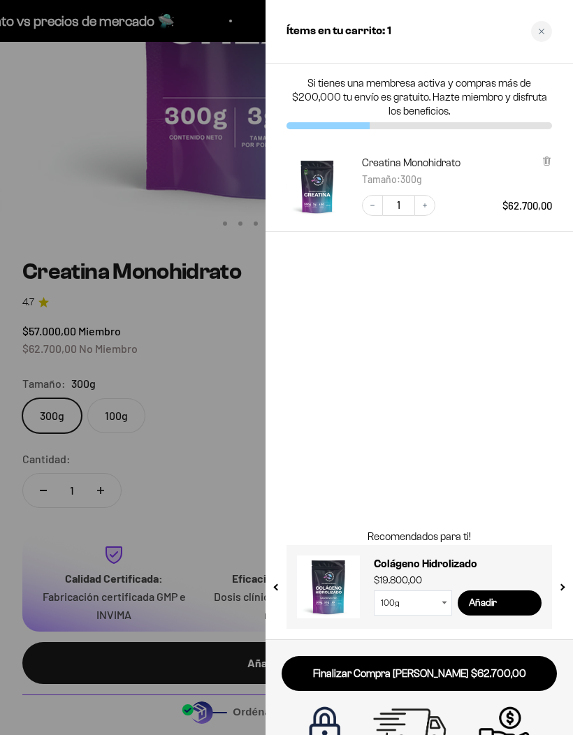
click at [157, 232] on div at bounding box center [286, 367] width 573 height 735
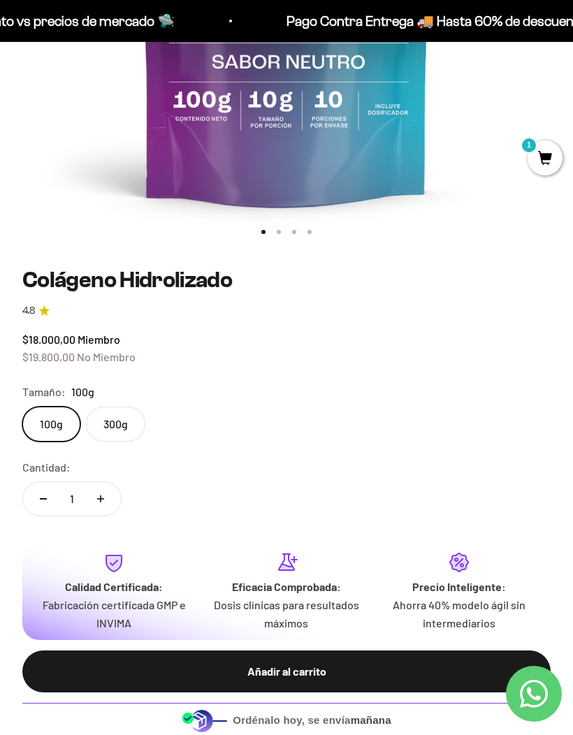
scroll to position [475, 0]
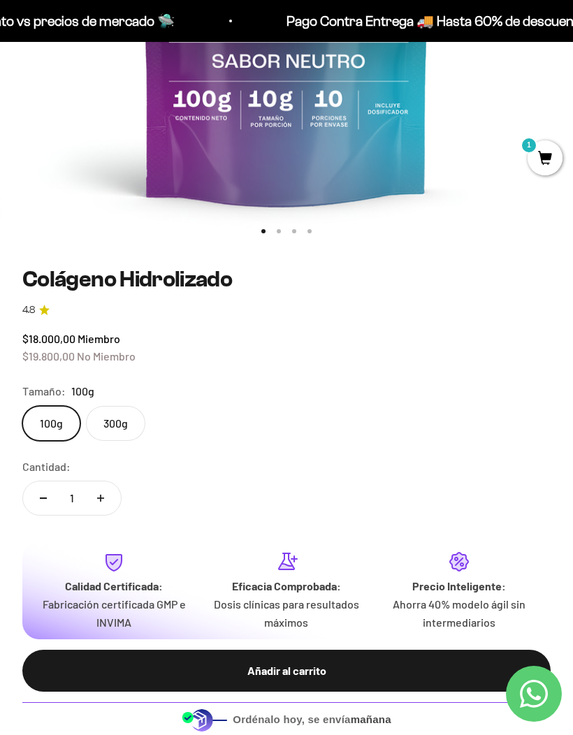
click at [124, 429] on label "300g" at bounding box center [115, 423] width 59 height 35
click at [22, 406] on input "300g" at bounding box center [22, 405] width 1 height 1
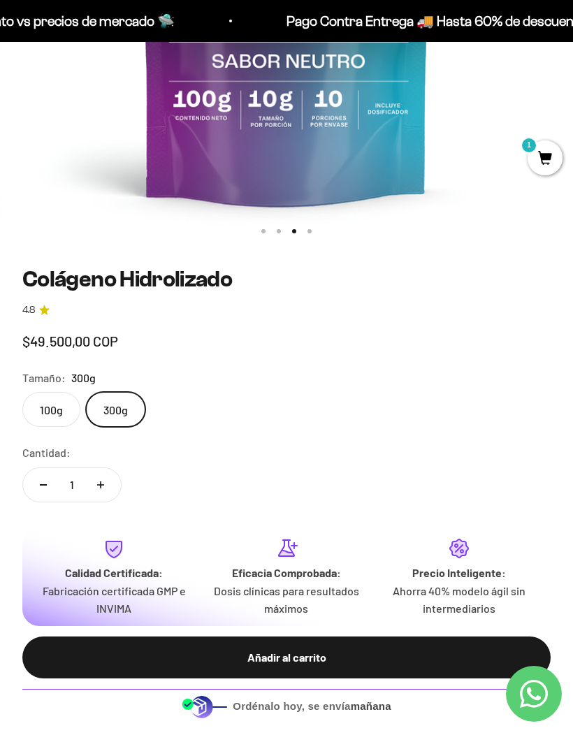
scroll to position [0, 1149]
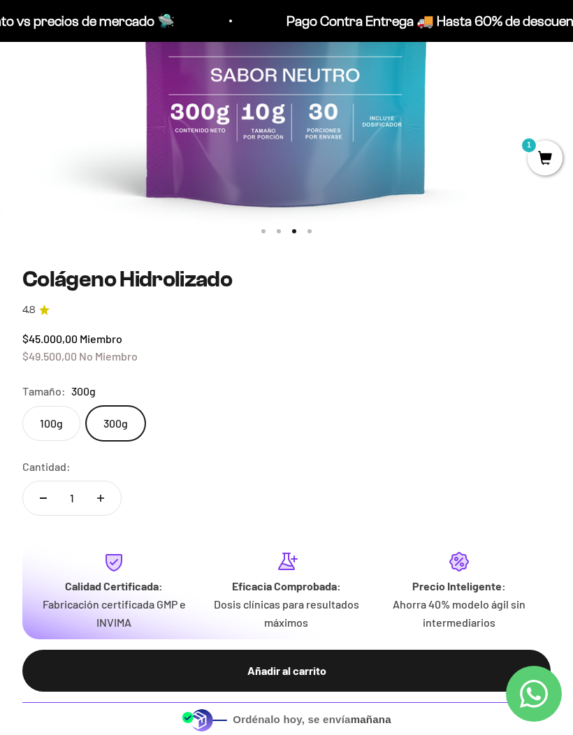
click at [391, 666] on div "Añadir al carrito" at bounding box center [286, 671] width 472 height 18
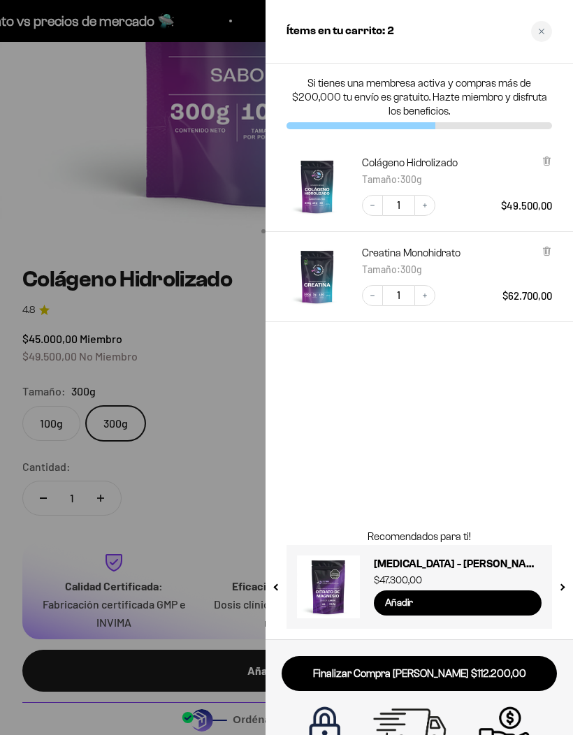
click at [199, 414] on div at bounding box center [286, 367] width 573 height 735
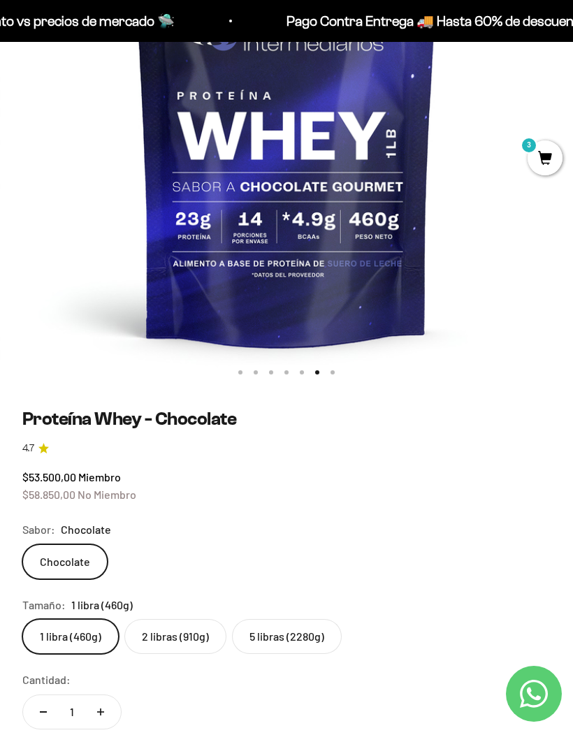
scroll to position [351, 0]
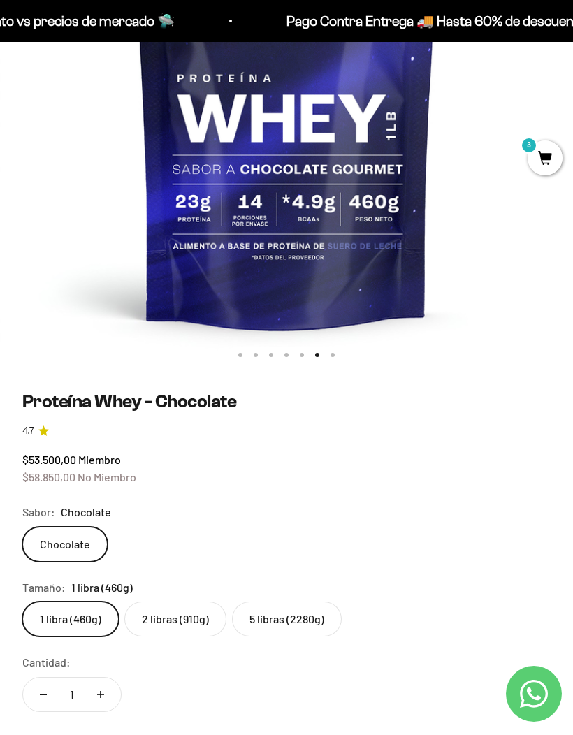
click at [313, 618] on label "5 libras (2280g)" at bounding box center [287, 619] width 110 height 35
click at [22, 602] on input "5 libras (2280g)" at bounding box center [22, 601] width 1 height 1
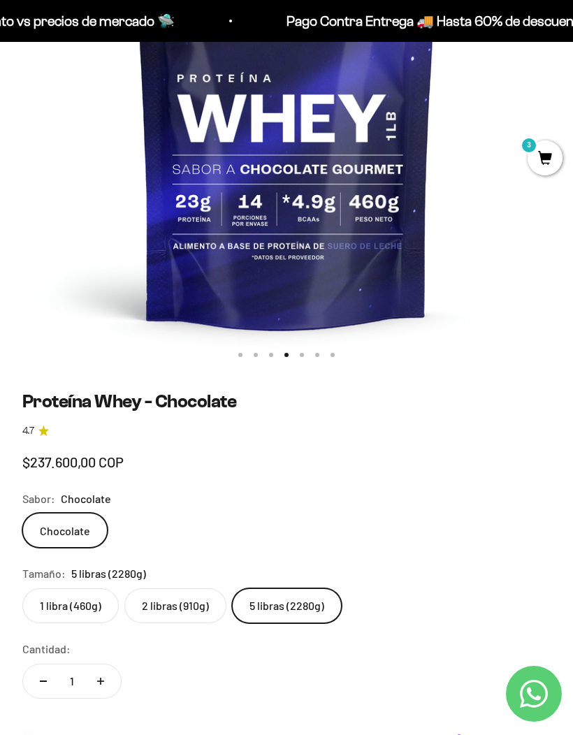
scroll to position [0, 1724]
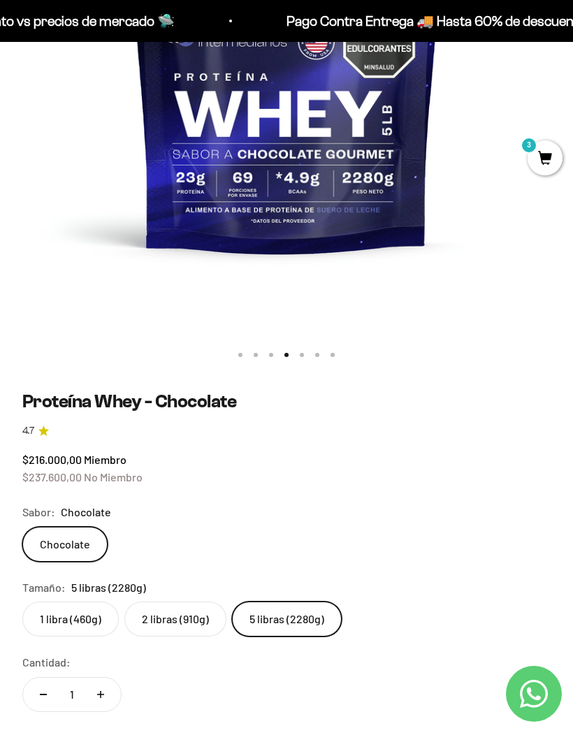
click at [544, 157] on span "3" at bounding box center [545, 157] width 35 height 35
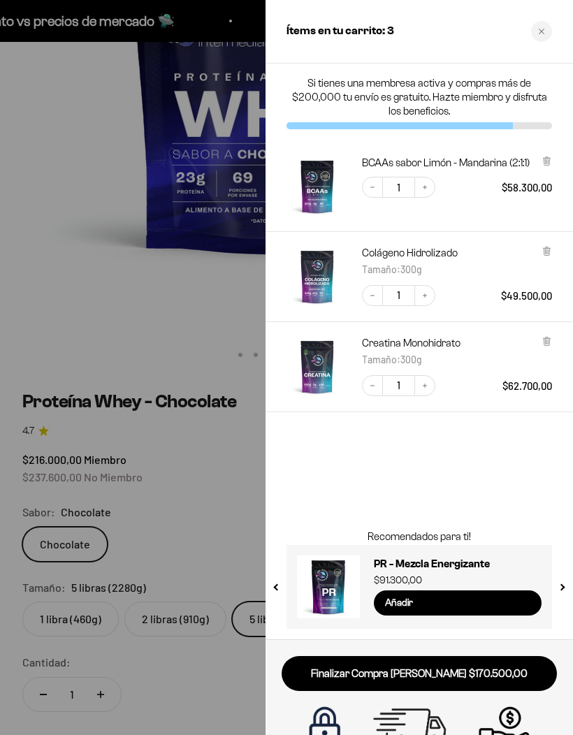
click at [231, 510] on div at bounding box center [286, 367] width 573 height 735
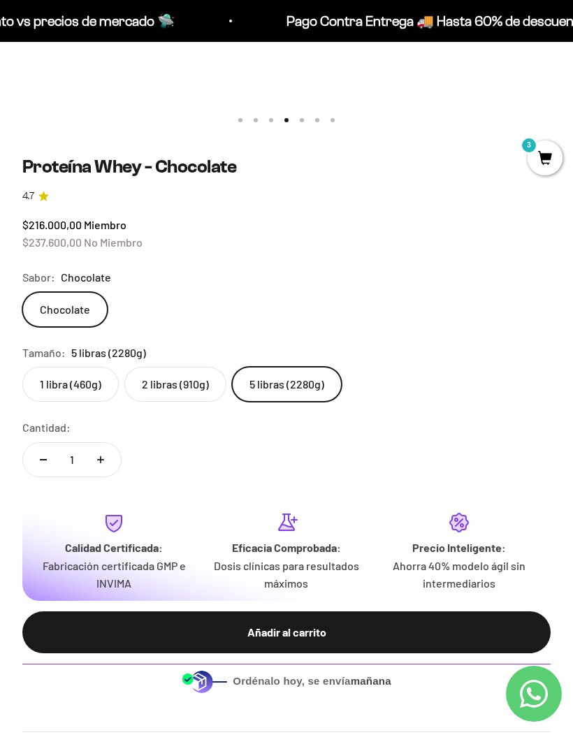
scroll to position [588, 0]
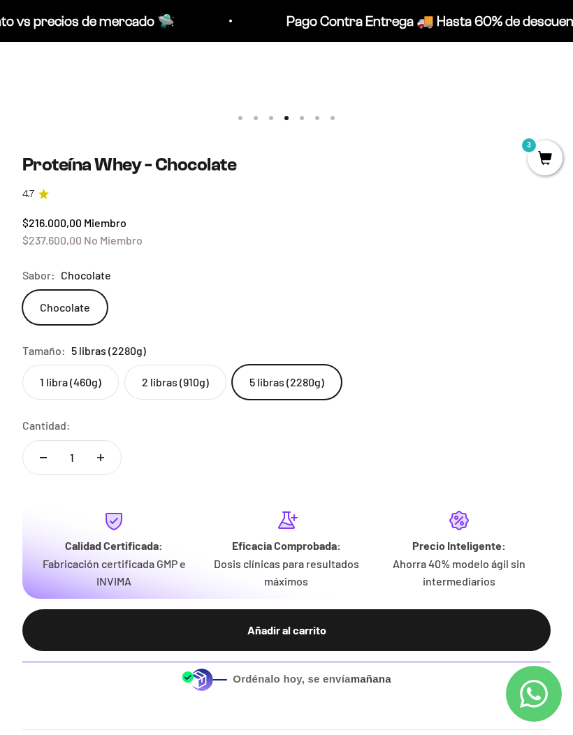
click at [527, 637] on button "Añadir al carrito" at bounding box center [286, 630] width 528 height 42
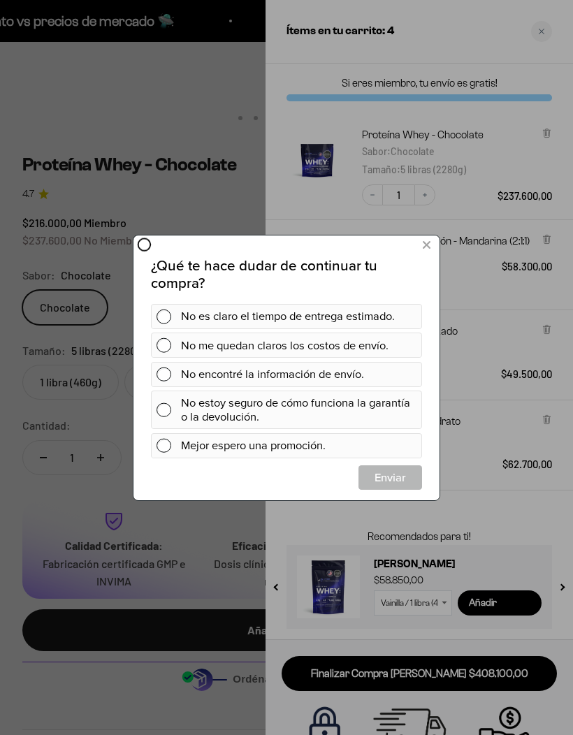
scroll to position [0, 0]
click at [434, 246] on button at bounding box center [427, 244] width 26 height 23
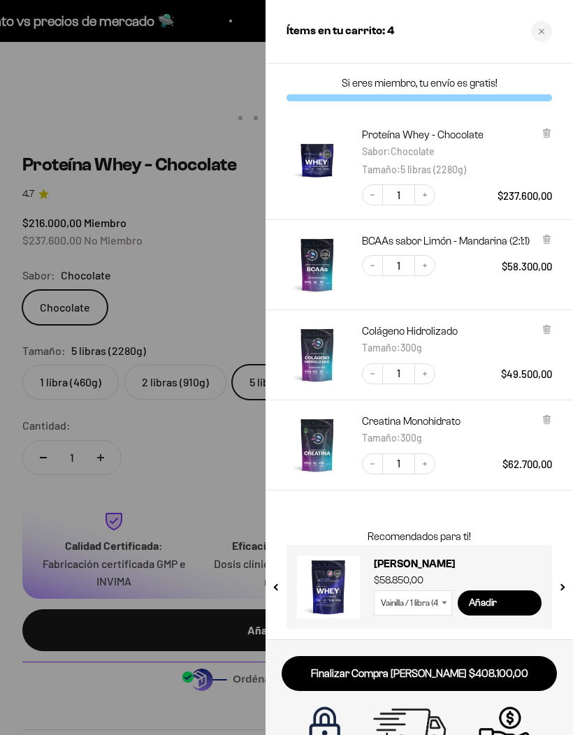
click at [189, 305] on div at bounding box center [286, 367] width 573 height 735
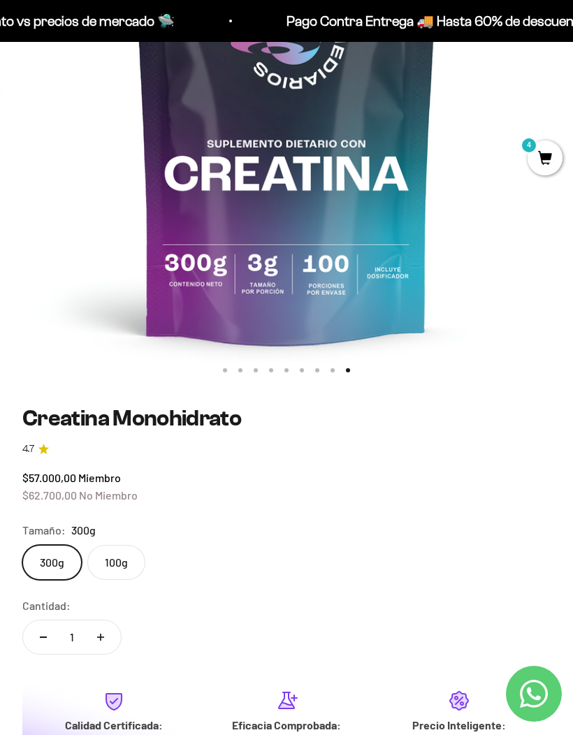
scroll to position [337, 0]
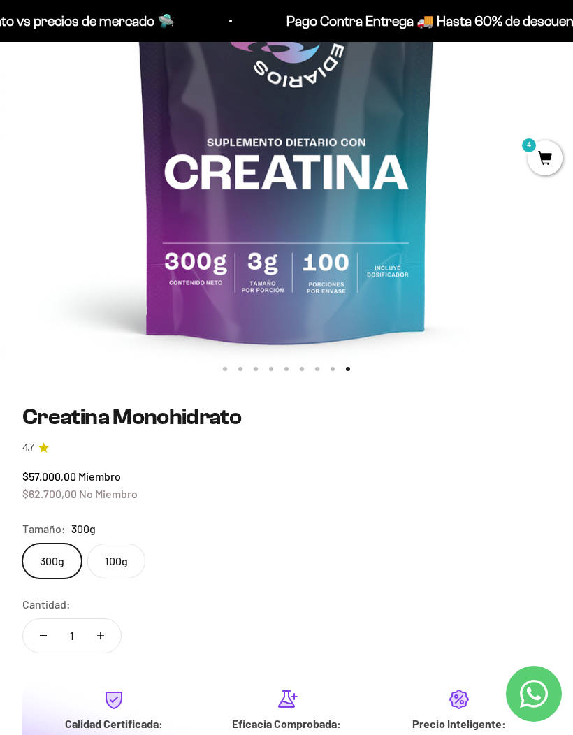
click at [122, 566] on label "100g" at bounding box center [116, 561] width 58 height 35
click at [22, 544] on input "100g" at bounding box center [22, 543] width 1 height 1
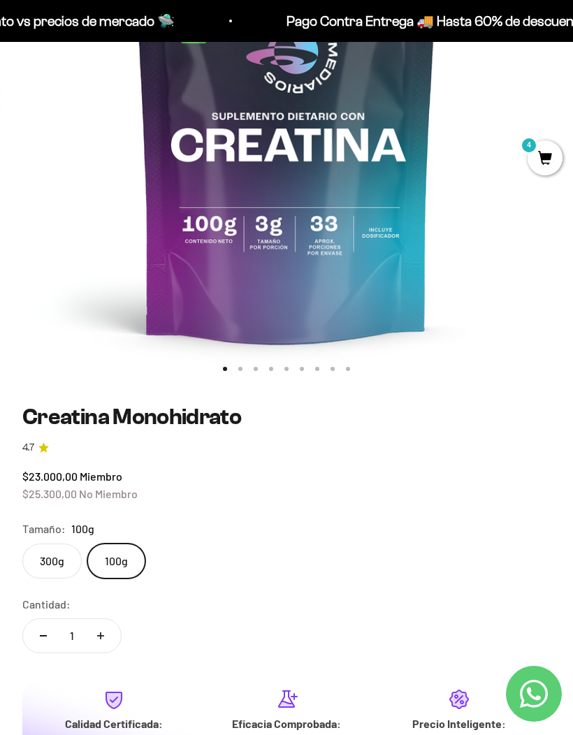
scroll to position [339, 0]
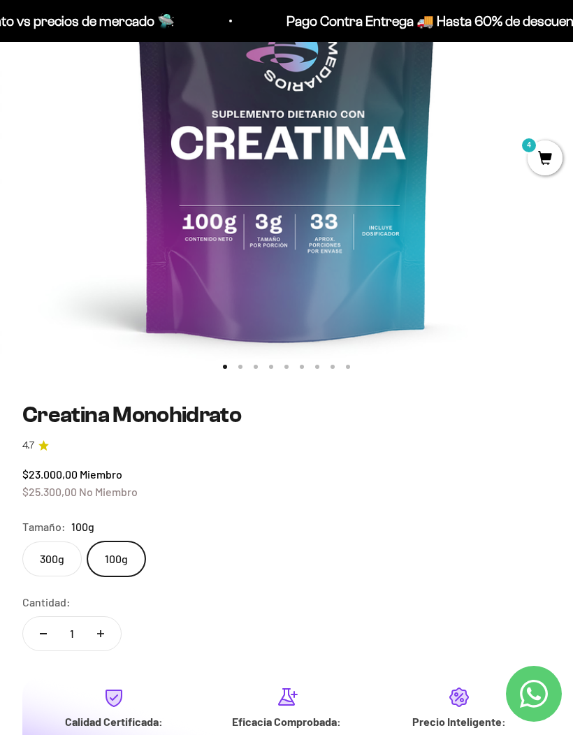
click at [69, 566] on label "300g" at bounding box center [51, 559] width 59 height 35
click at [22, 542] on input "300g" at bounding box center [22, 541] width 1 height 1
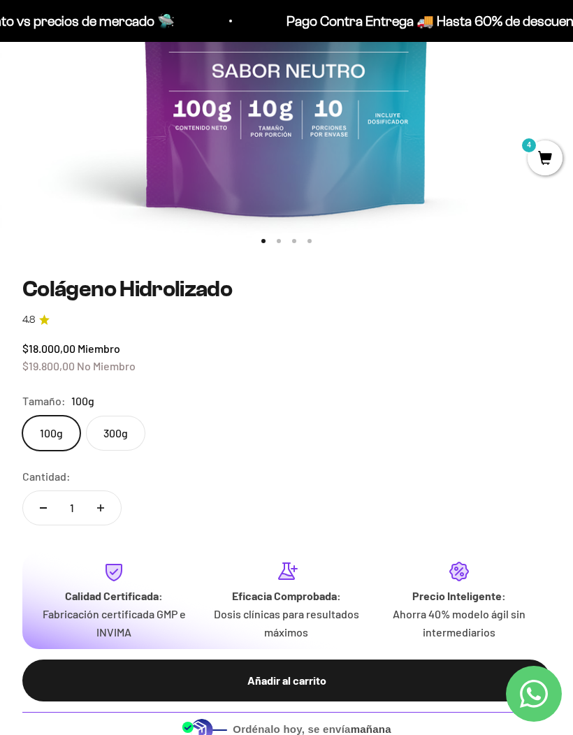
scroll to position [477, 0]
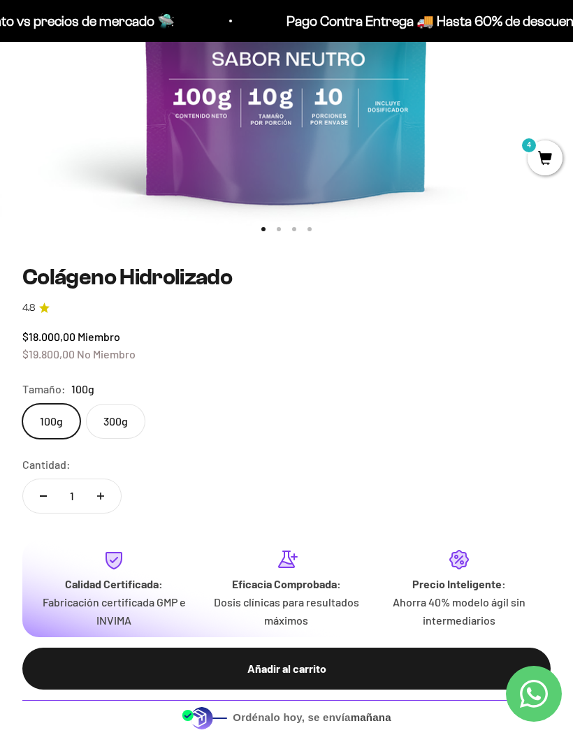
click at [117, 428] on label "300g" at bounding box center [115, 421] width 59 height 35
click at [22, 404] on input "300g" at bounding box center [22, 403] width 1 height 1
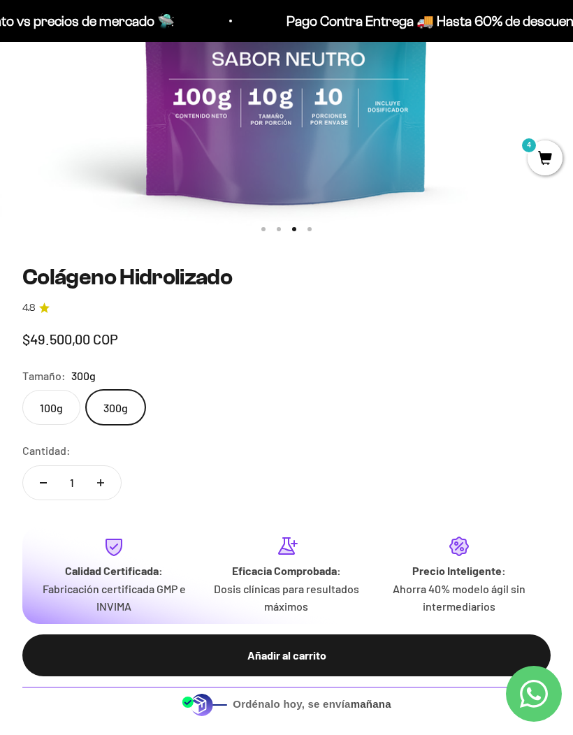
scroll to position [0, 1149]
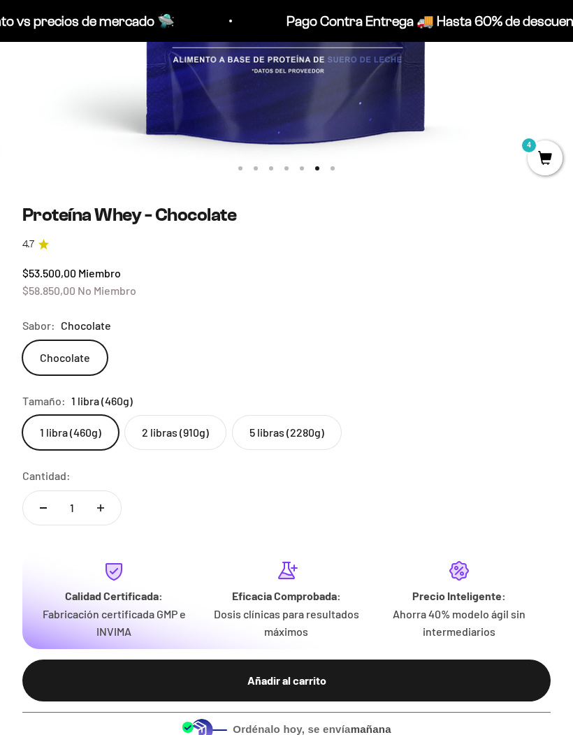
scroll to position [539, 0]
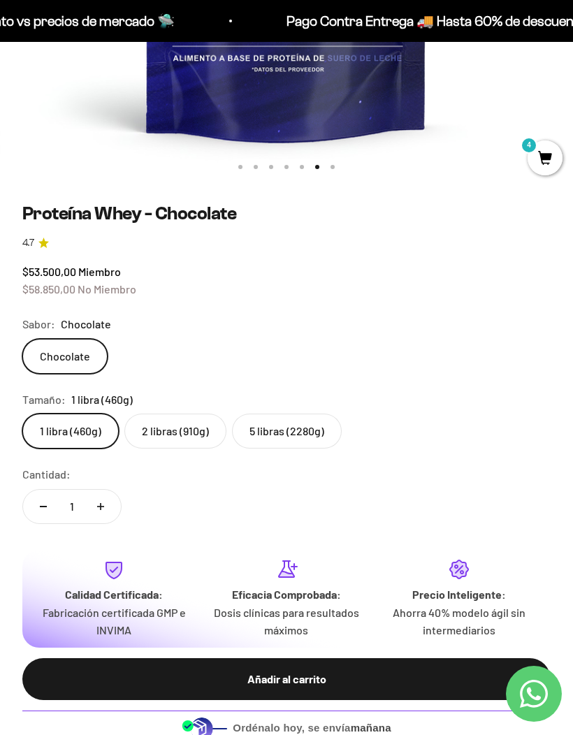
click at [326, 428] on label "5 libras (2280g)" at bounding box center [287, 431] width 110 height 35
click at [22, 414] on input "5 libras (2280g)" at bounding box center [22, 413] width 1 height 1
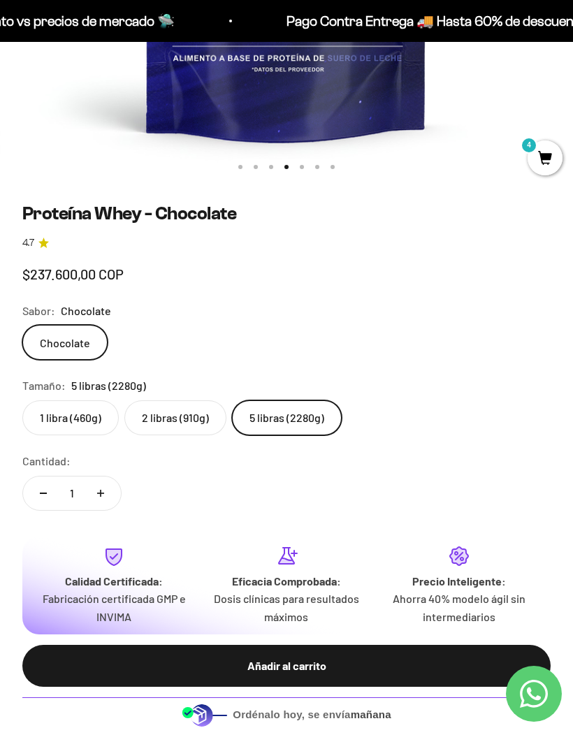
scroll to position [0, 1724]
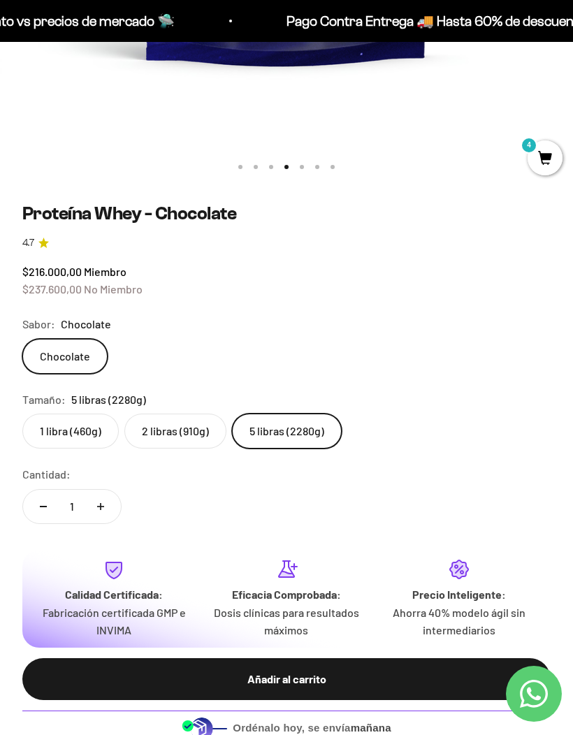
click at [459, 676] on div "Añadir al carrito" at bounding box center [286, 679] width 472 height 18
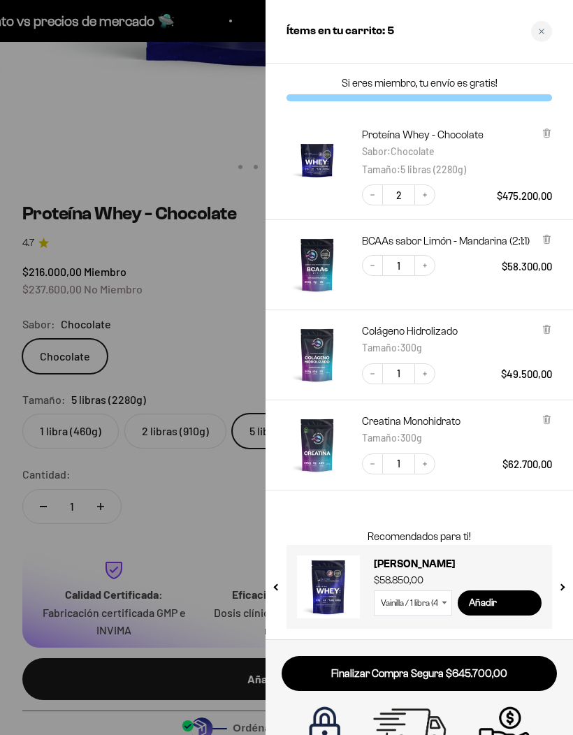
click at [320, 446] on img "Creatina Monohidrato - 300g" at bounding box center [318, 445] width 62 height 62
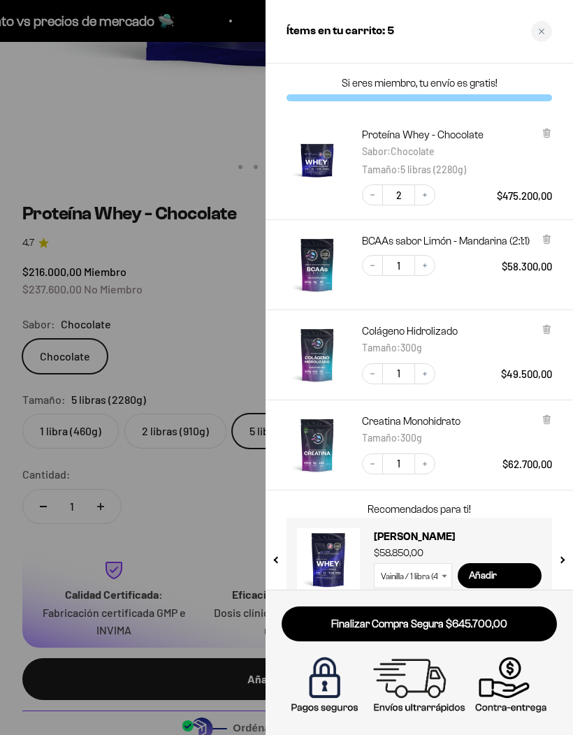
scroll to position [589, 0]
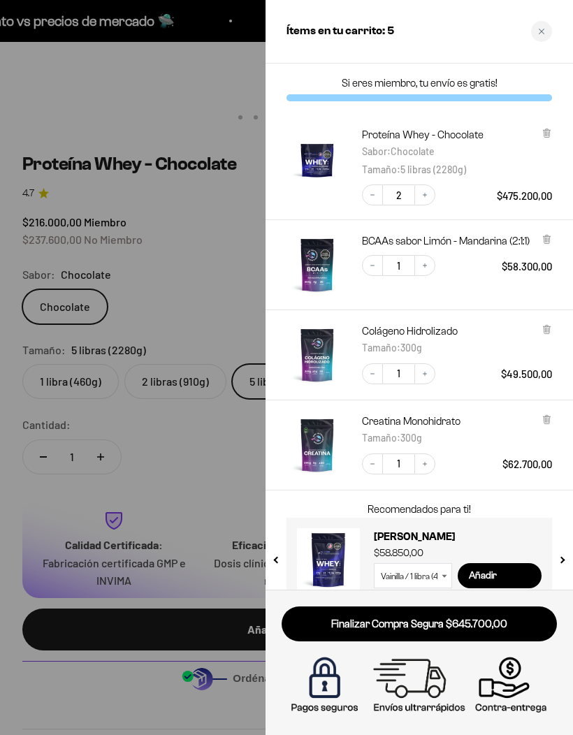
click at [438, 426] on link "Creatina Monohidrato" at bounding box center [411, 421] width 99 height 14
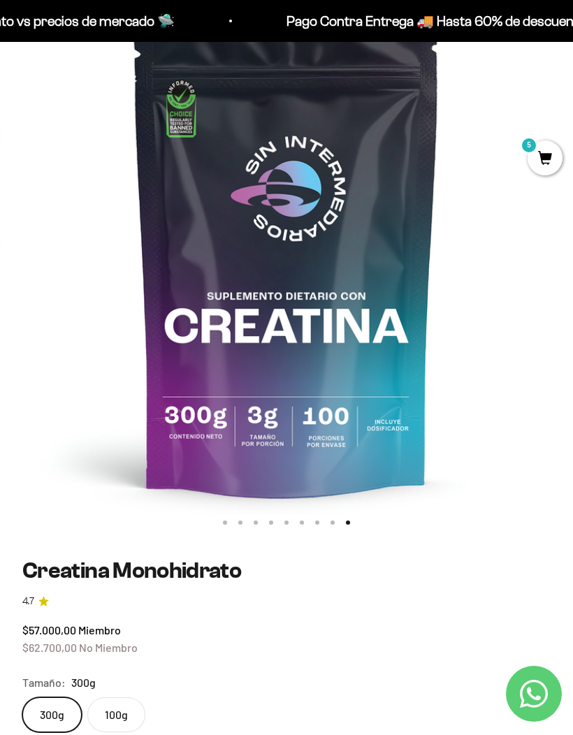
scroll to position [187, 0]
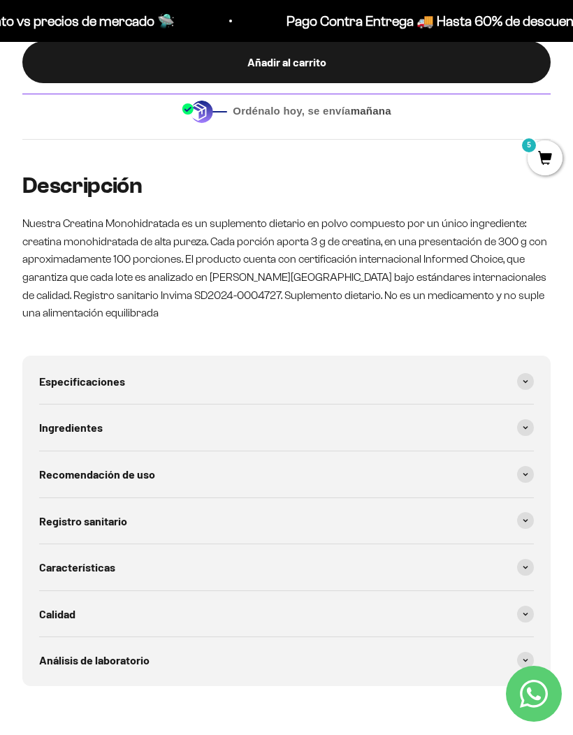
scroll to position [1083, 0]
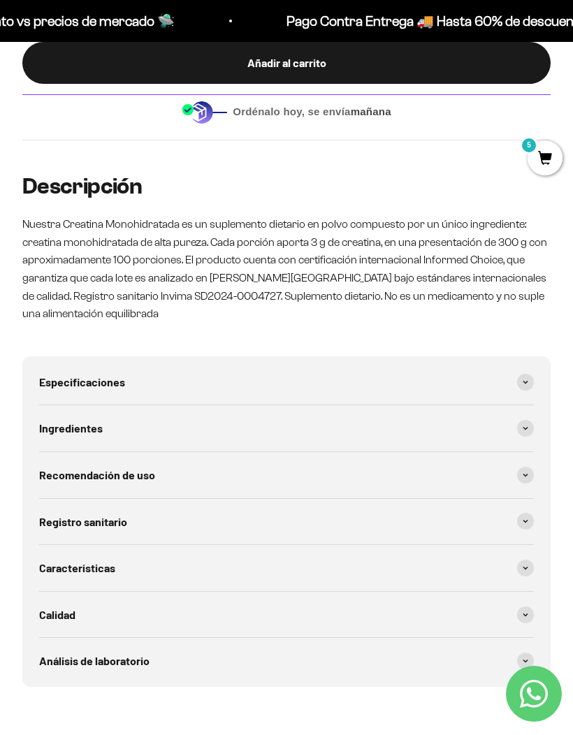
click at [542, 367] on div "Especificaciones Tipo de producto: Suplemento dietario en polvo. Sabor: Natural…" at bounding box center [286, 521] width 528 height 331
click at [521, 379] on span at bounding box center [525, 382] width 17 height 17
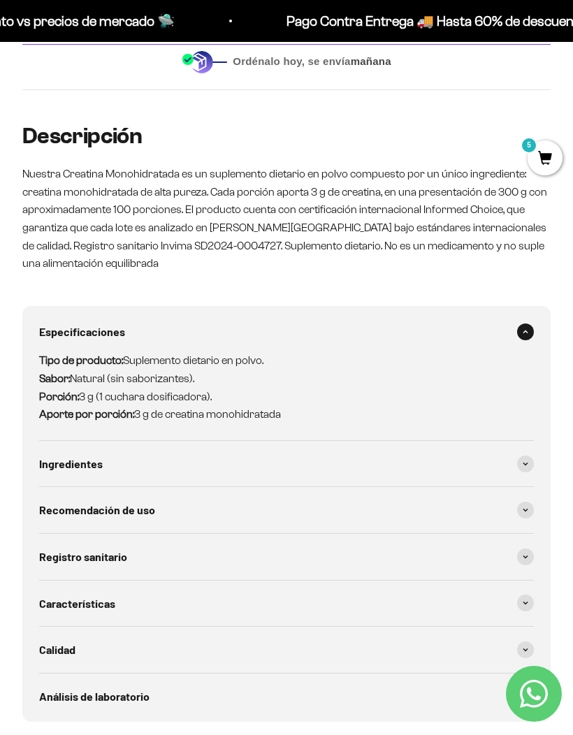
scroll to position [1185, 0]
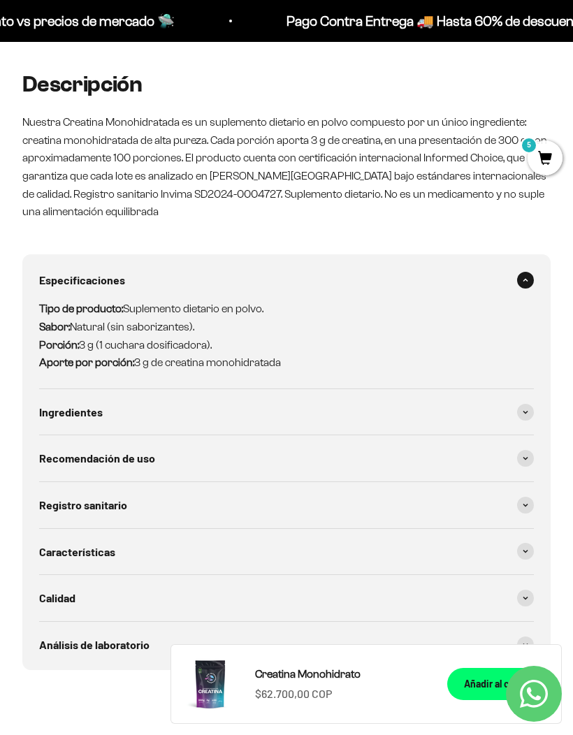
click at [434, 410] on div "Ingredientes" at bounding box center [286, 412] width 495 height 46
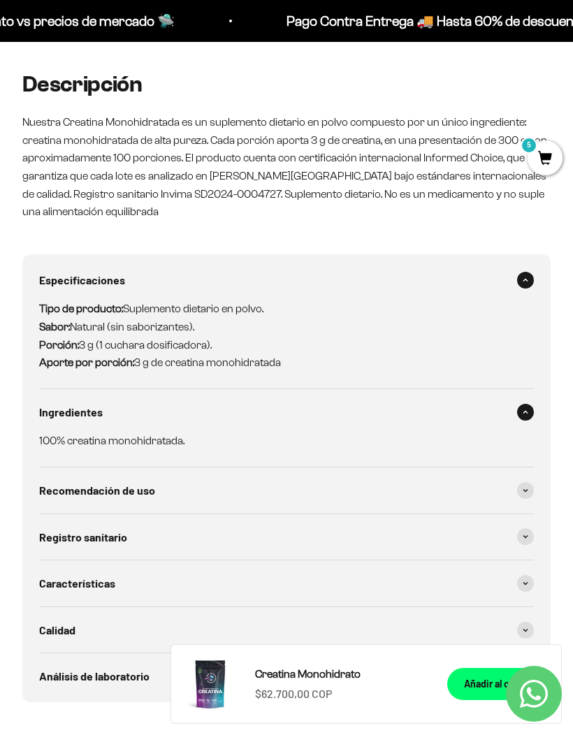
scroll to position [1179, 0]
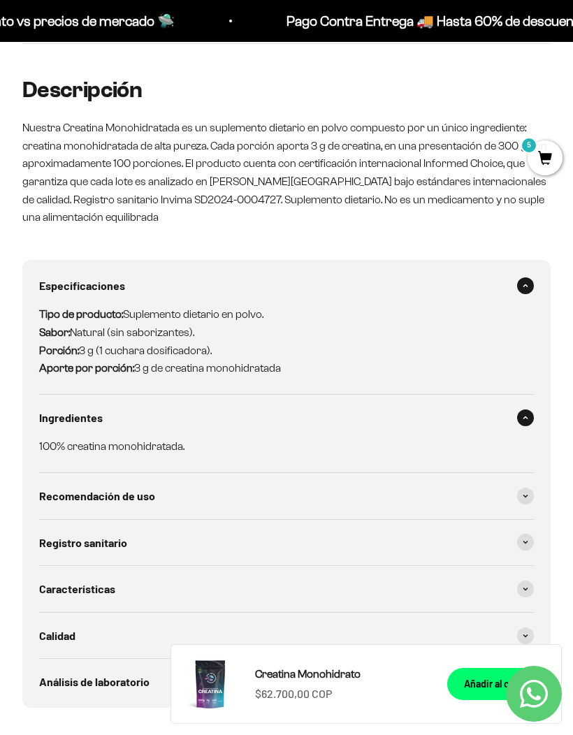
click at [524, 410] on span at bounding box center [525, 418] width 17 height 17
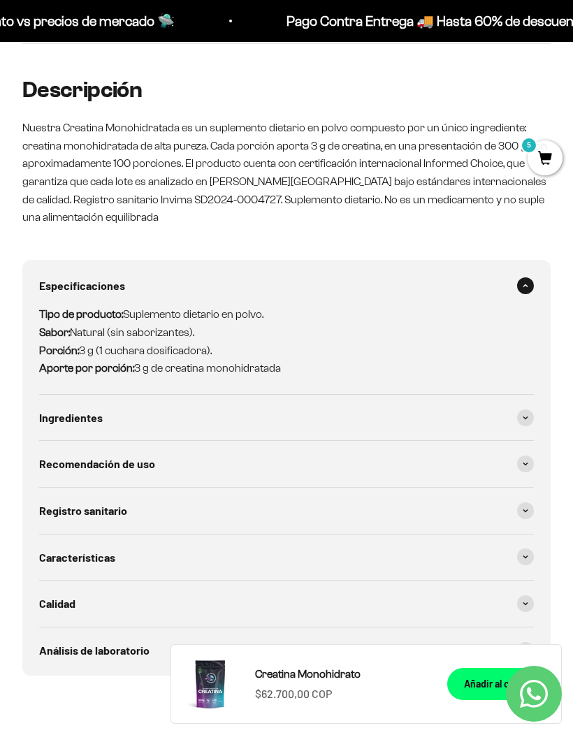
click at [519, 456] on span at bounding box center [525, 464] width 17 height 17
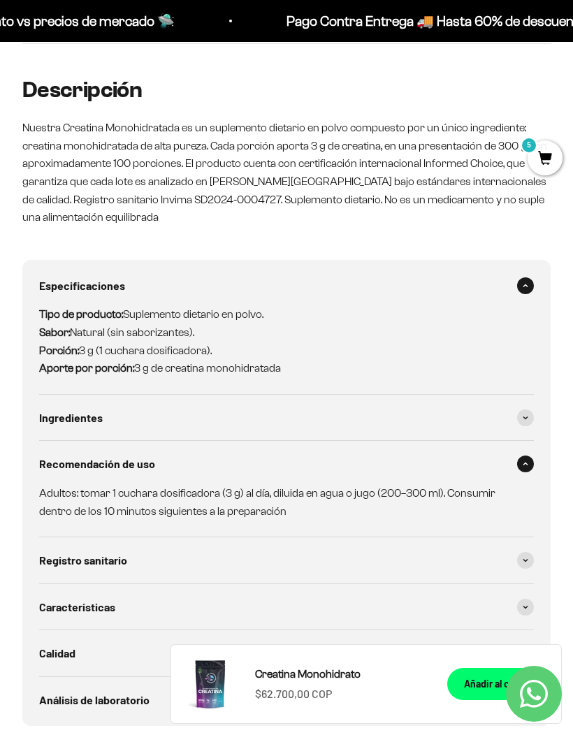
click at [527, 456] on span at bounding box center [525, 464] width 17 height 17
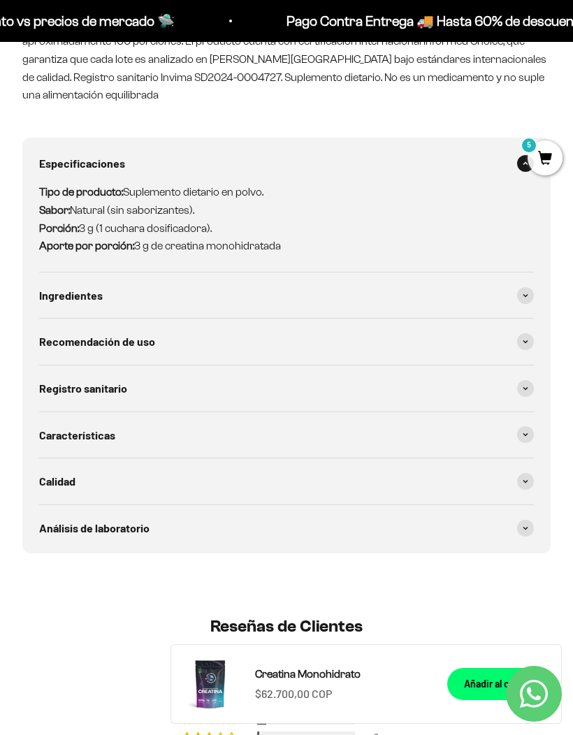
scroll to position [1341, 0]
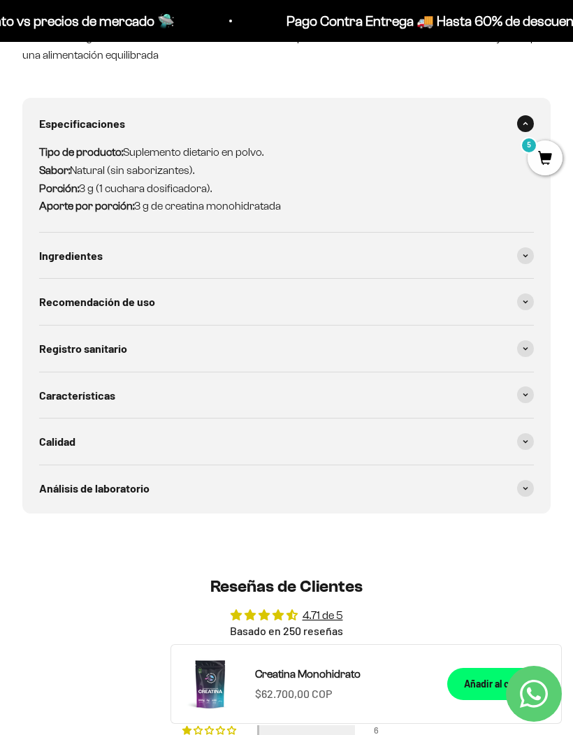
click at [521, 345] on div "Registro sanitario" at bounding box center [286, 349] width 495 height 46
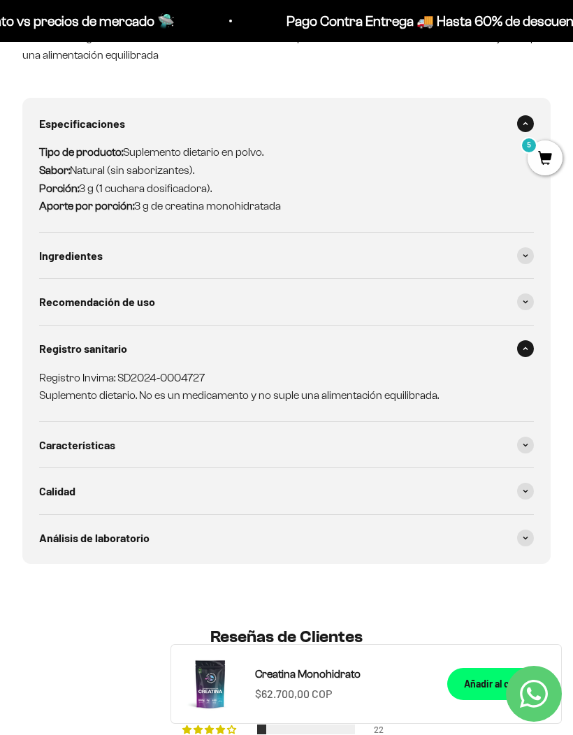
click at [522, 340] on span at bounding box center [525, 348] width 17 height 17
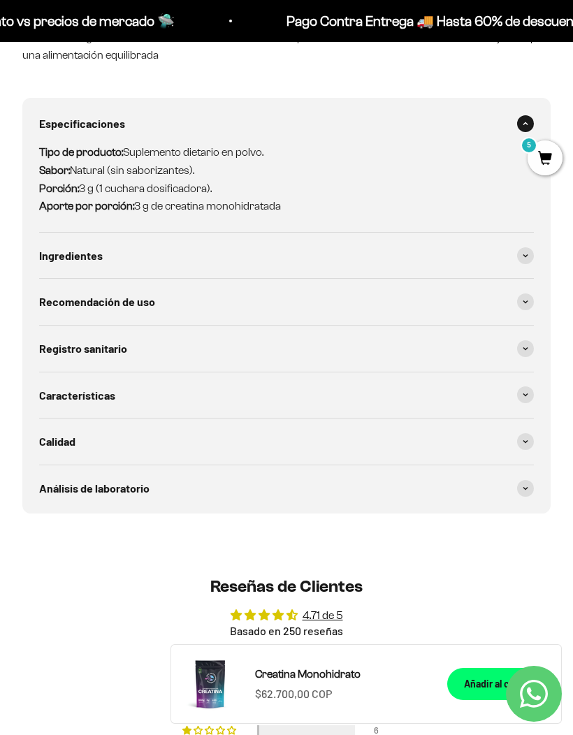
click at [528, 387] on span at bounding box center [525, 395] width 17 height 17
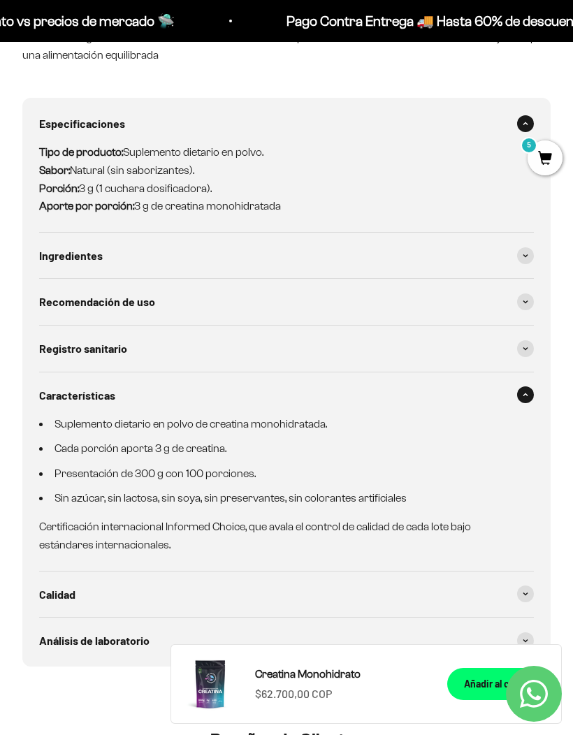
click at [527, 387] on span at bounding box center [525, 395] width 17 height 17
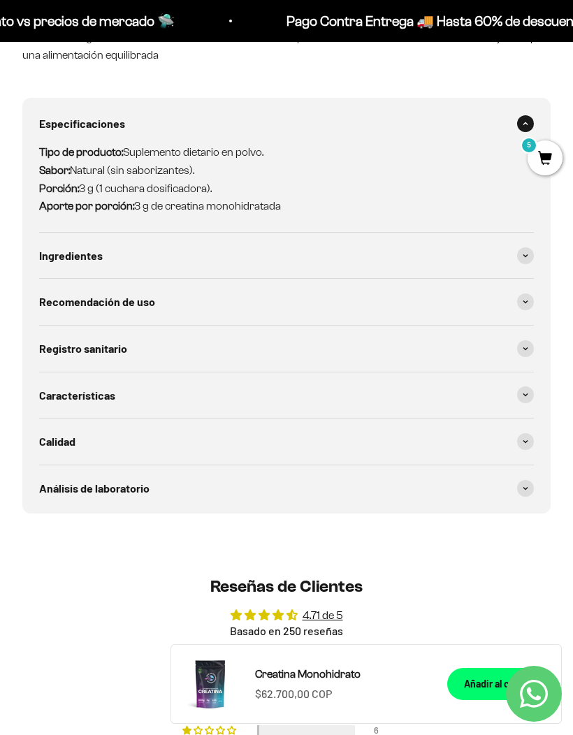
click at [509, 430] on div "Calidad" at bounding box center [286, 442] width 495 height 46
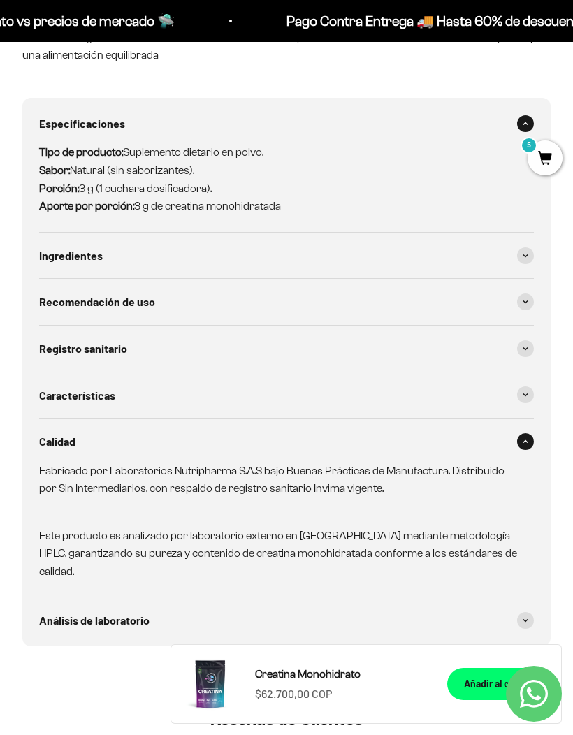
click at [525, 440] on icon at bounding box center [526, 442] width 6 height 4
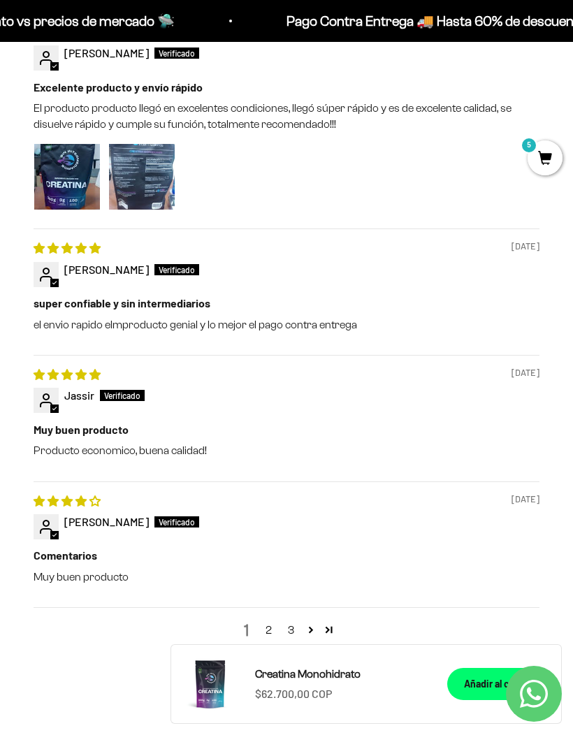
scroll to position [2499, 0]
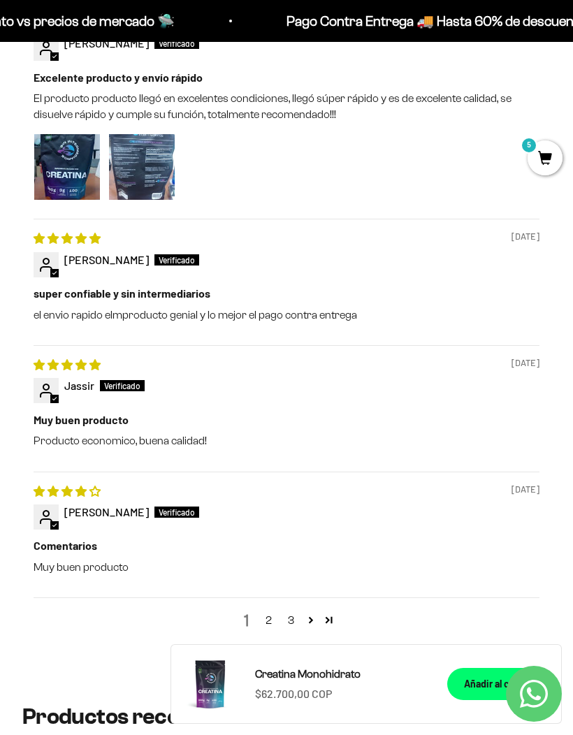
click at [267, 612] on link "2" at bounding box center [268, 620] width 22 height 17
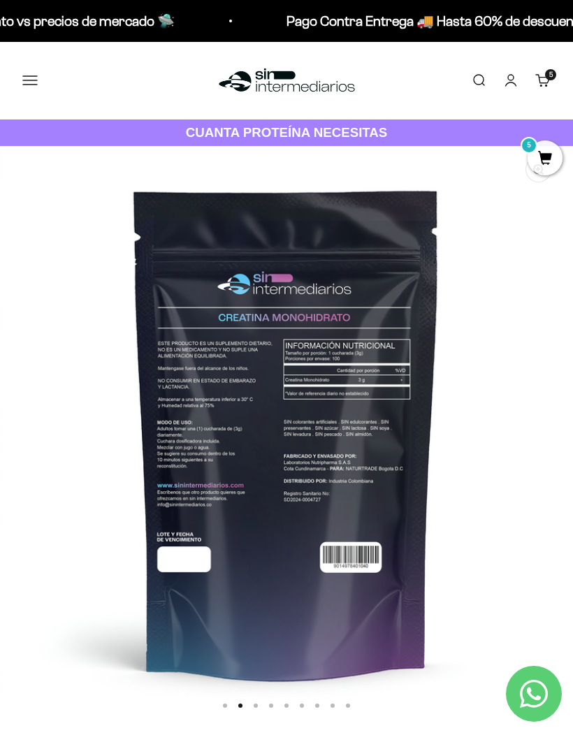
scroll to position [0, 575]
